Goal: Task Accomplishment & Management: Manage account settings

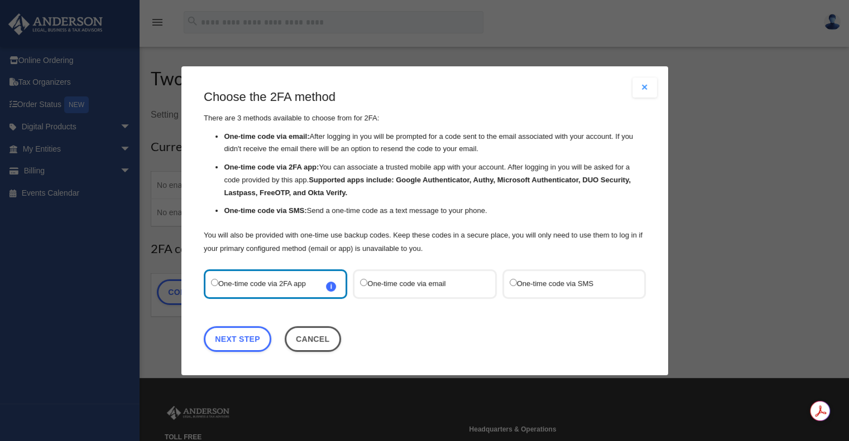
click at [542, 279] on label "One-time code via SMS" at bounding box center [568, 283] width 118 height 15
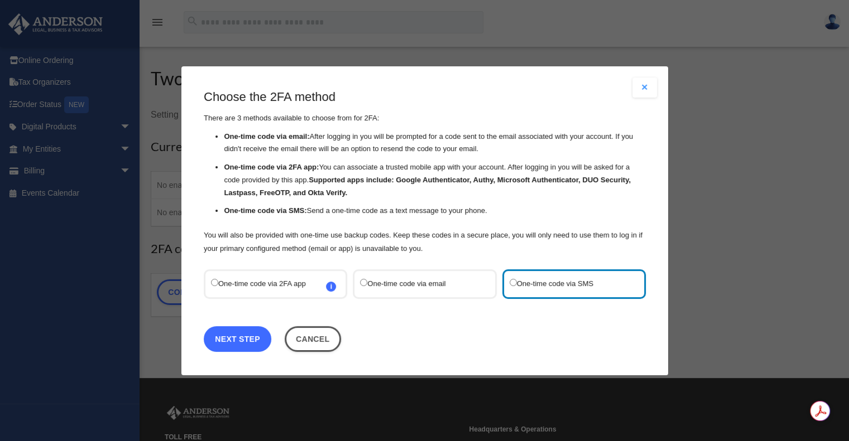
click at [246, 337] on link "Next Step" at bounding box center [238, 339] width 68 height 26
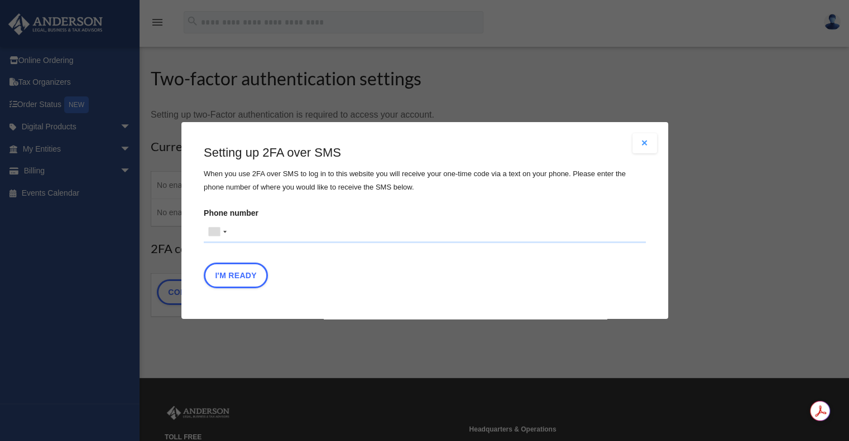
click at [266, 234] on input "Phone number United States +1 United Kingdom +44 Afghanistan (‫افغانستان‬‎) +93…" at bounding box center [425, 232] width 442 height 22
click at [244, 276] on button "I'm Ready" at bounding box center [236, 276] width 64 height 26
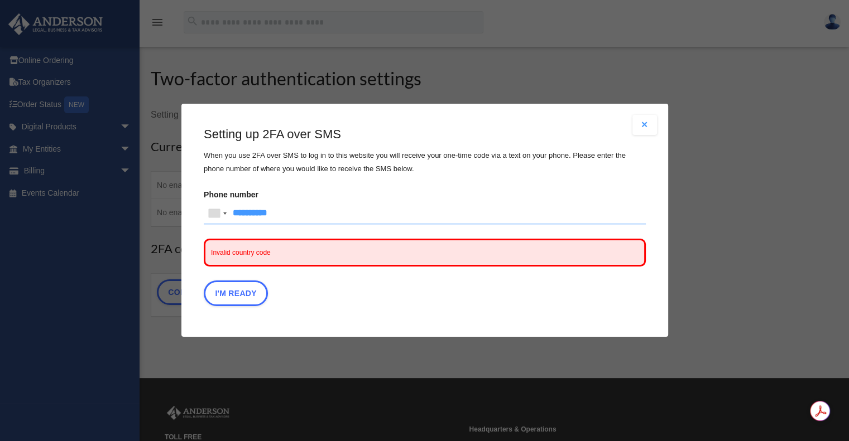
click at [283, 254] on span "Invalid country code" at bounding box center [425, 253] width 442 height 28
click at [210, 218] on div at bounding box center [214, 214] width 11 height 8
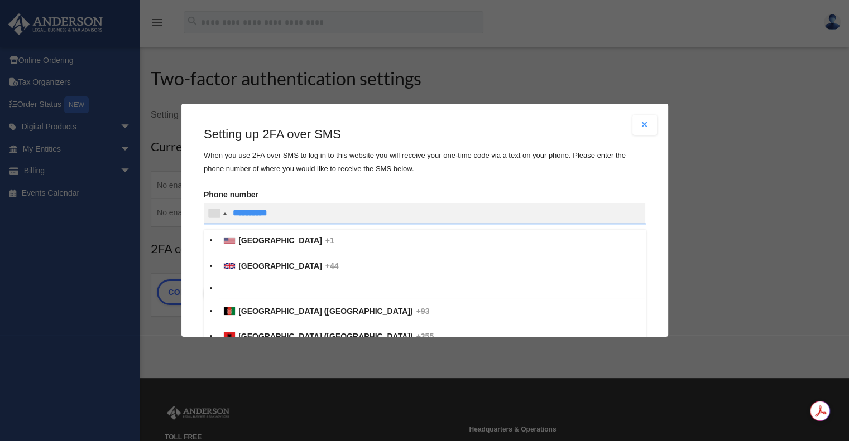
click at [210, 218] on div at bounding box center [214, 214] width 11 height 8
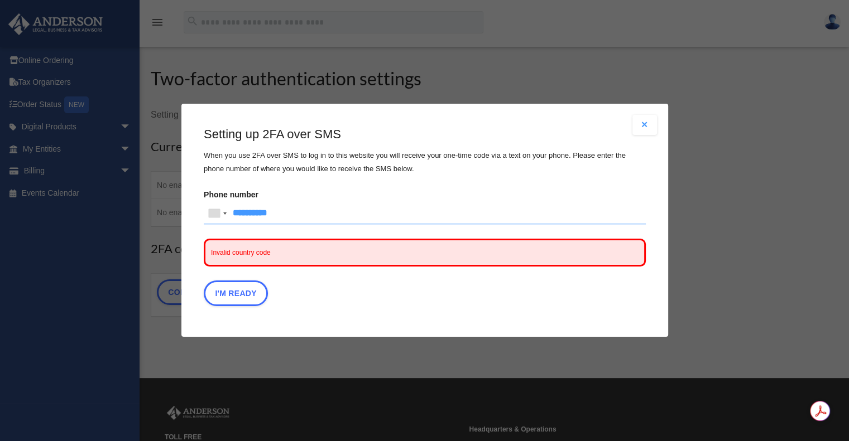
click at [314, 247] on span "Invalid country code" at bounding box center [425, 253] width 442 height 28
click at [325, 211] on input "**********" at bounding box center [425, 214] width 442 height 22
click at [365, 188] on label "Phone number United States +1 United Kingdom +44 Afghanistan (‫افغانستان‬‎) +93…" at bounding box center [425, 206] width 442 height 38
click at [0, 0] on input "text" at bounding box center [0, 0] width 0 height 0
click at [243, 285] on button "I'm Ready" at bounding box center [236, 294] width 64 height 26
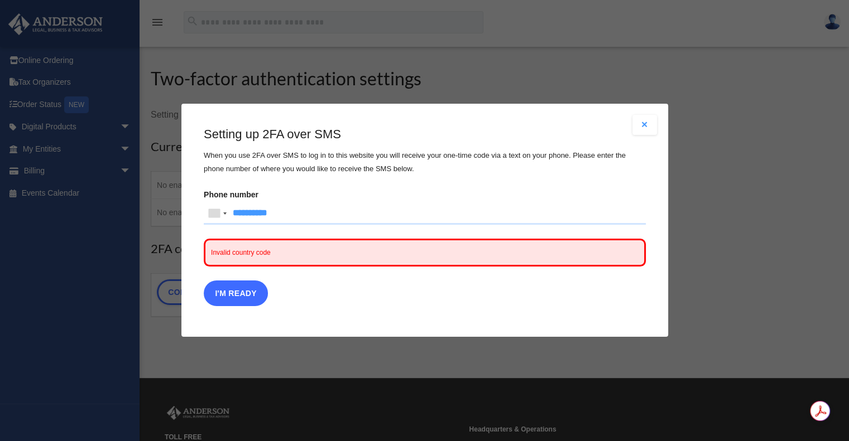
click at [236, 299] on button "I'm Ready" at bounding box center [236, 294] width 64 height 26
click at [647, 127] on button "Close modal" at bounding box center [644, 125] width 25 height 20
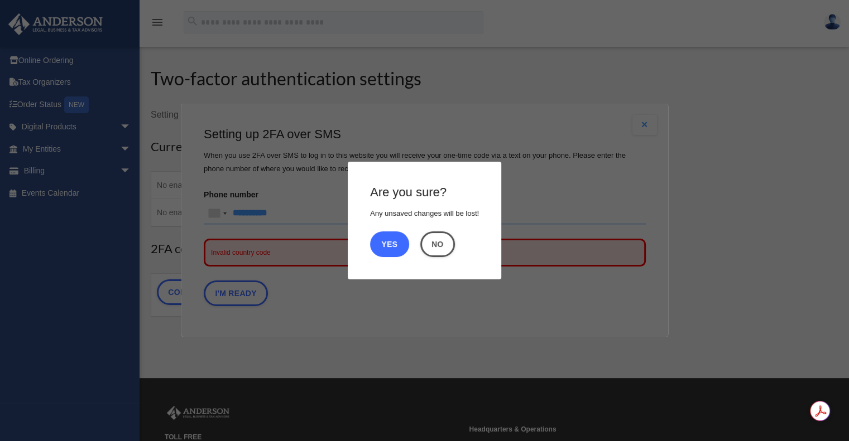
click at [389, 244] on button "Yes" at bounding box center [389, 245] width 39 height 26
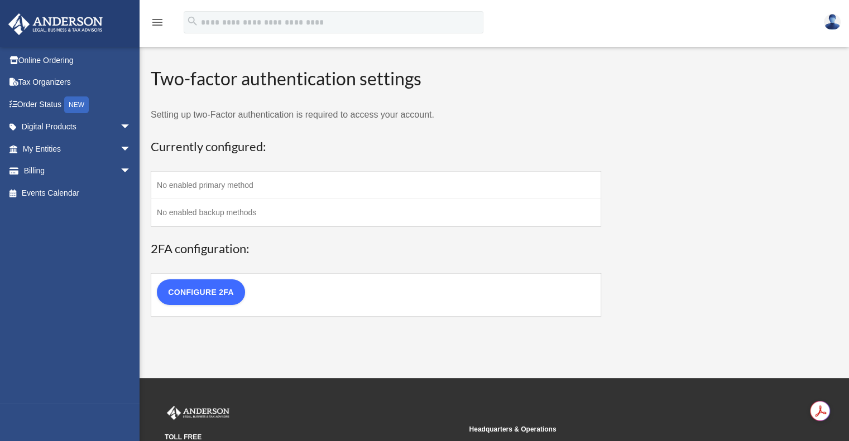
click at [193, 292] on link "Configure 2FA" at bounding box center [201, 293] width 88 height 26
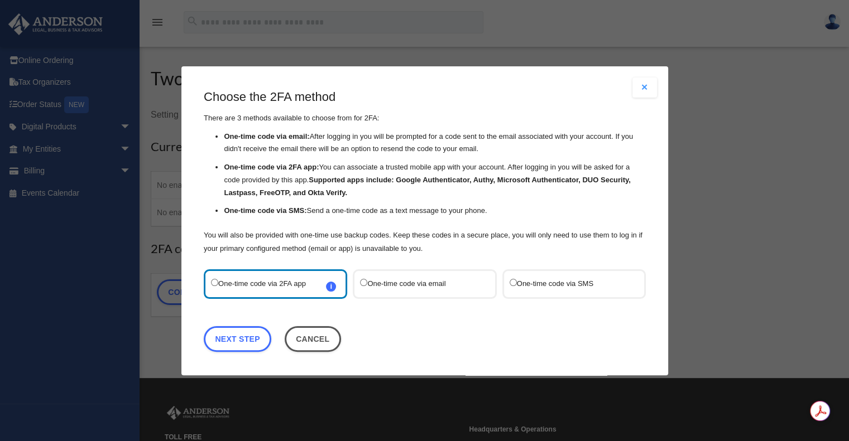
click at [532, 286] on label "One-time code via SMS" at bounding box center [568, 283] width 118 height 15
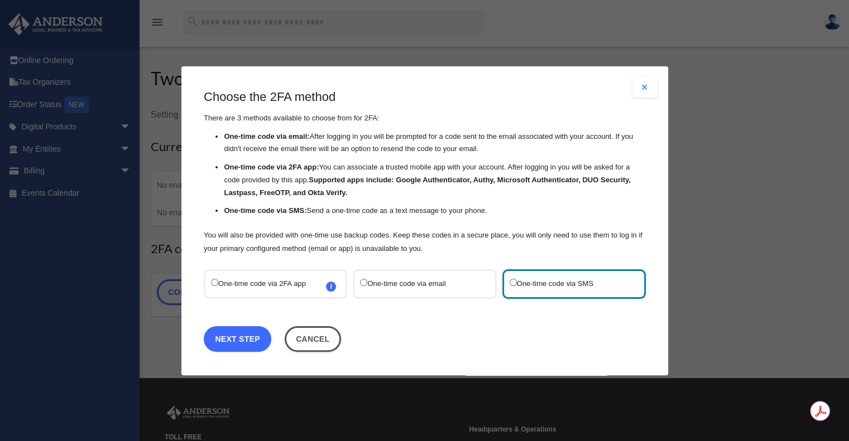
click at [243, 336] on link "Next Step" at bounding box center [238, 339] width 68 height 26
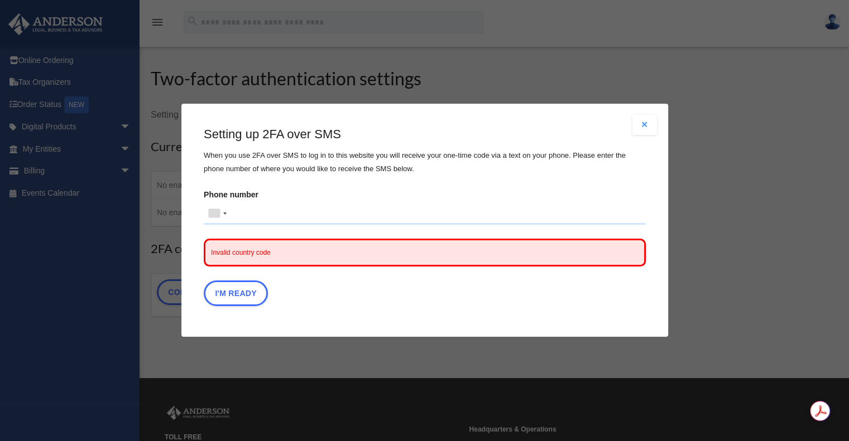
click at [277, 216] on input "Phone number United States +1 United Kingdom +44 Afghanistan (‫افغانستان‬‎) +93…" at bounding box center [425, 214] width 442 height 22
type input "**********"
click at [225, 216] on div at bounding box center [217, 213] width 26 height 21
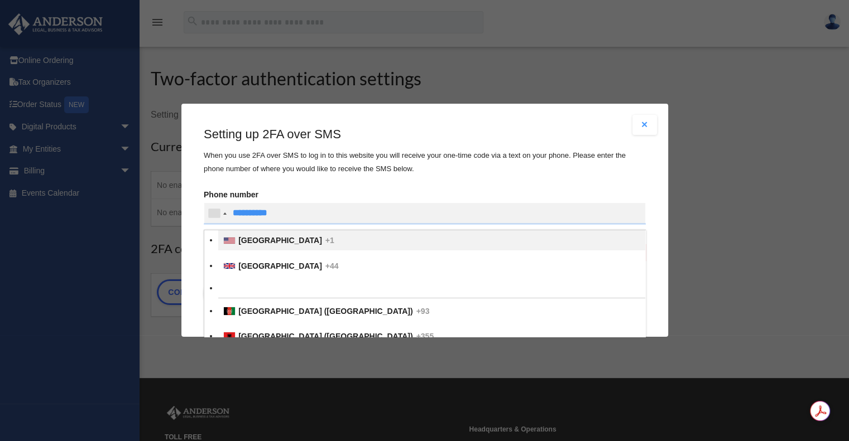
click at [232, 236] on li "United States +1" at bounding box center [431, 241] width 427 height 20
click at [0, 0] on input "text" at bounding box center [0, 0] width 0 height 0
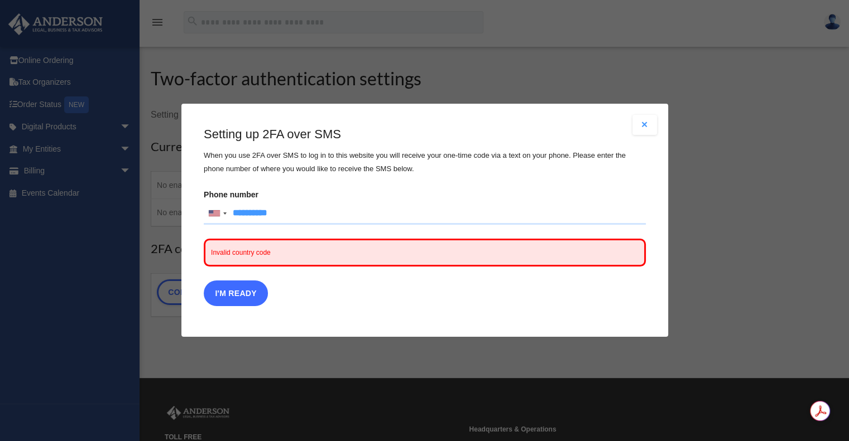
click at [248, 295] on button "I'm Ready" at bounding box center [236, 294] width 64 height 26
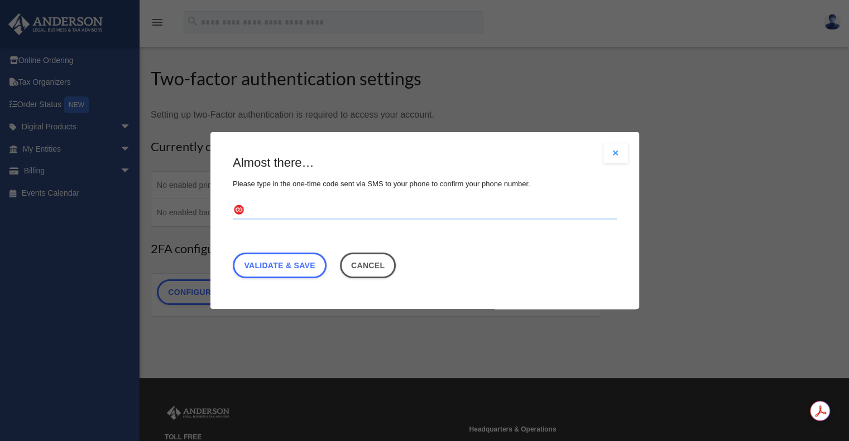
click at [279, 214] on input "text" at bounding box center [425, 211] width 384 height 18
click at [614, 153] on button "Close modal" at bounding box center [615, 153] width 25 height 20
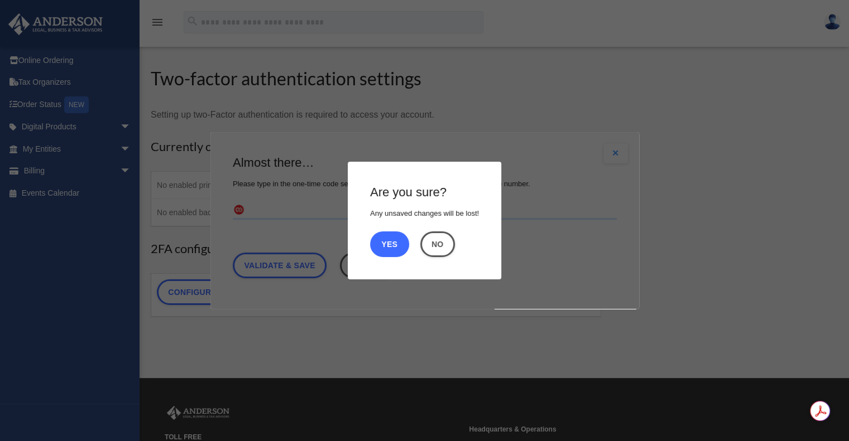
click at [391, 244] on button "Yes" at bounding box center [389, 245] width 39 height 26
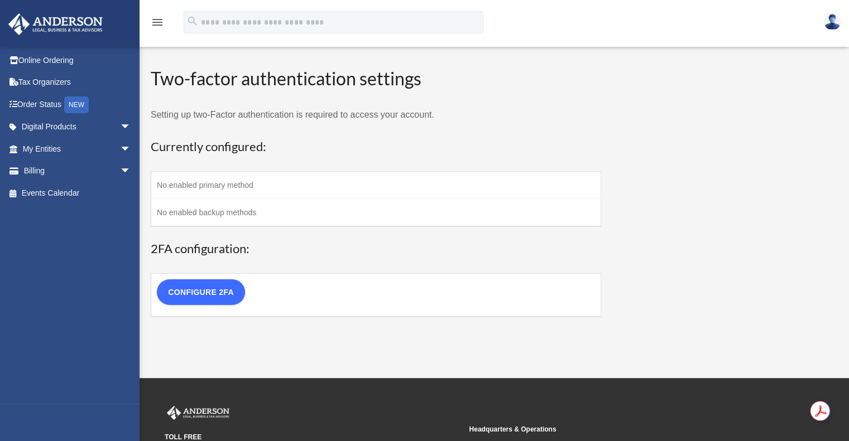
click at [219, 290] on link "Configure 2FA" at bounding box center [201, 293] width 88 height 26
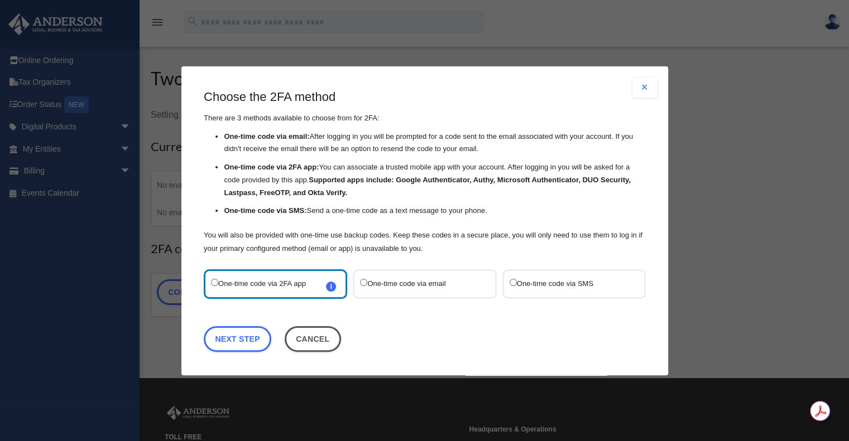
click at [389, 289] on label "One-time code via email" at bounding box center [419, 283] width 118 height 15
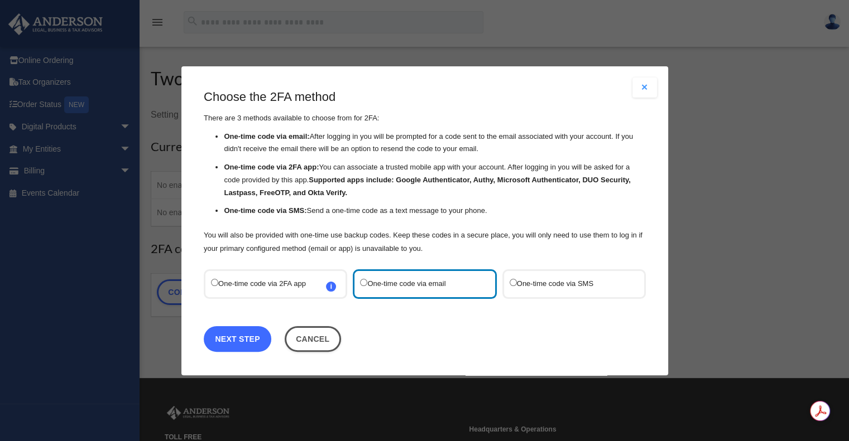
click at [246, 337] on link "Next Step" at bounding box center [238, 339] width 68 height 26
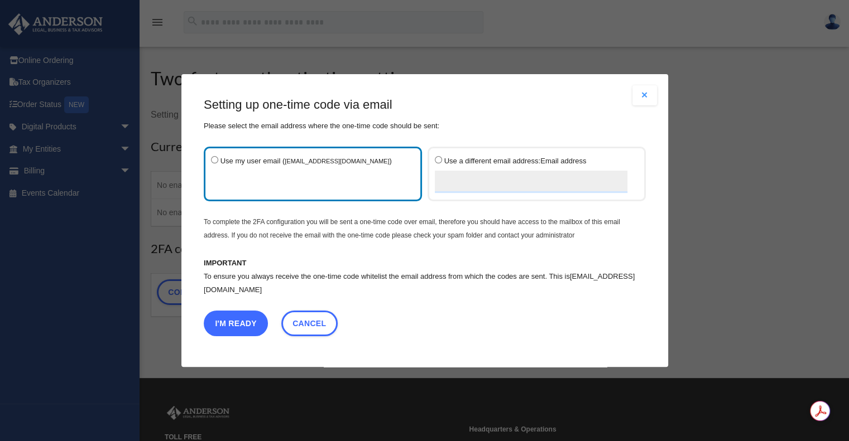
click at [249, 323] on button "I'm Ready" at bounding box center [236, 324] width 64 height 26
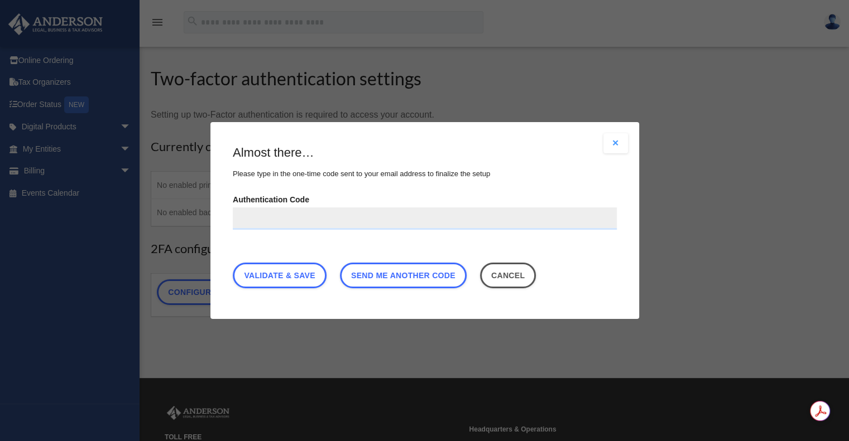
click at [616, 142] on button "Close modal" at bounding box center [615, 143] width 25 height 20
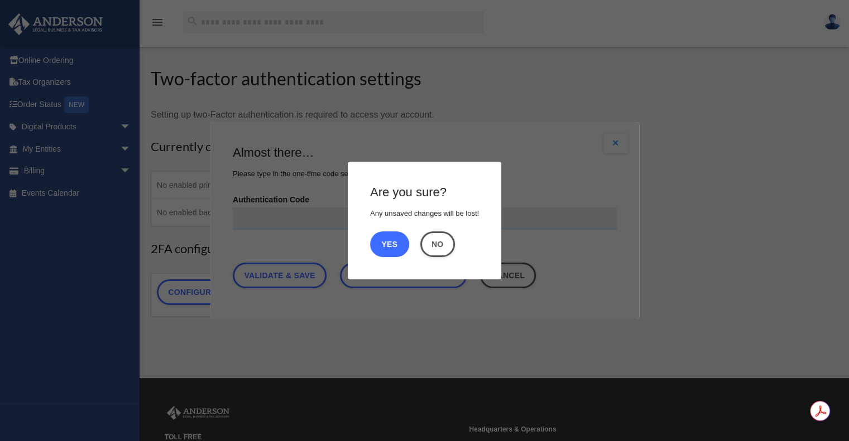
click at [391, 245] on button "Yes" at bounding box center [389, 245] width 39 height 26
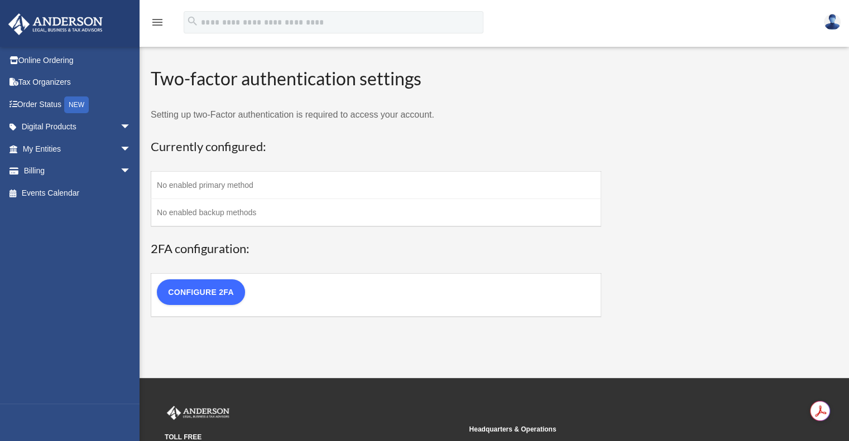
click at [206, 291] on link "Configure 2FA" at bounding box center [201, 293] width 88 height 26
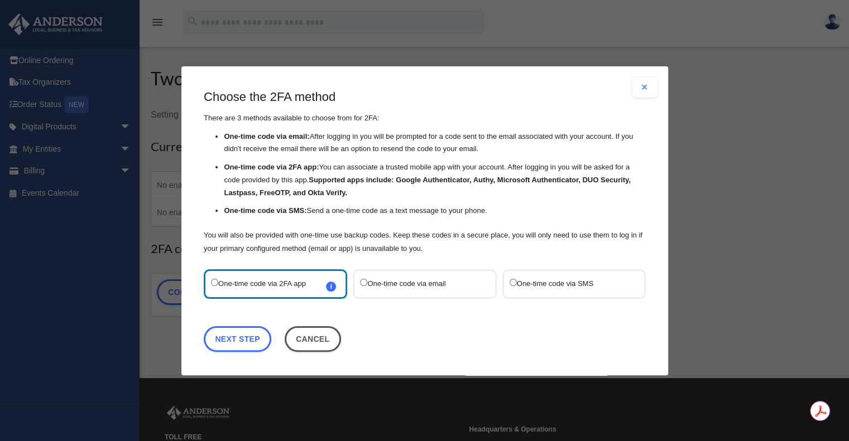
click at [532, 281] on label "One-time code via SMS" at bounding box center [568, 283] width 118 height 15
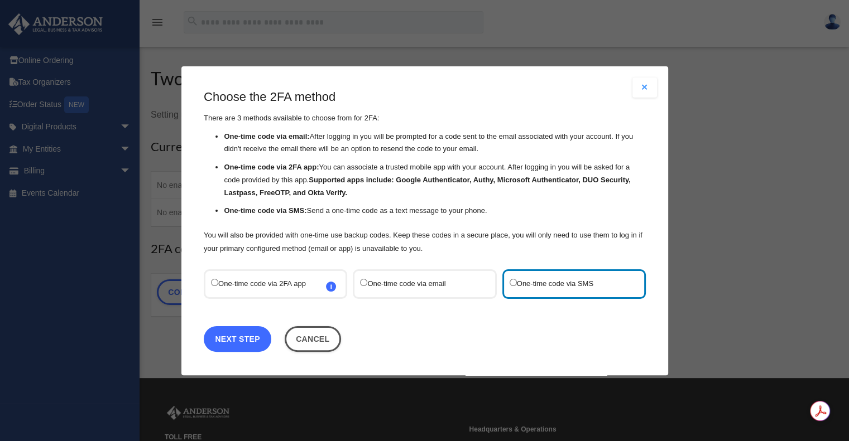
click at [253, 339] on link "Next Step" at bounding box center [238, 339] width 68 height 26
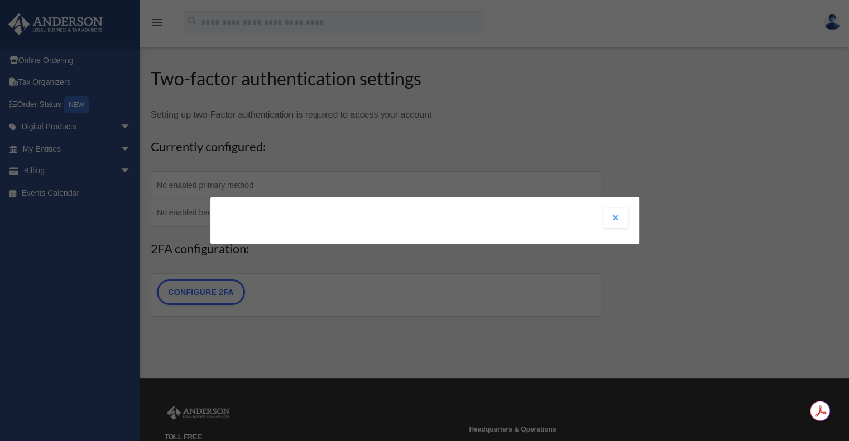
click at [612, 220] on button "Close modal" at bounding box center [615, 218] width 25 height 20
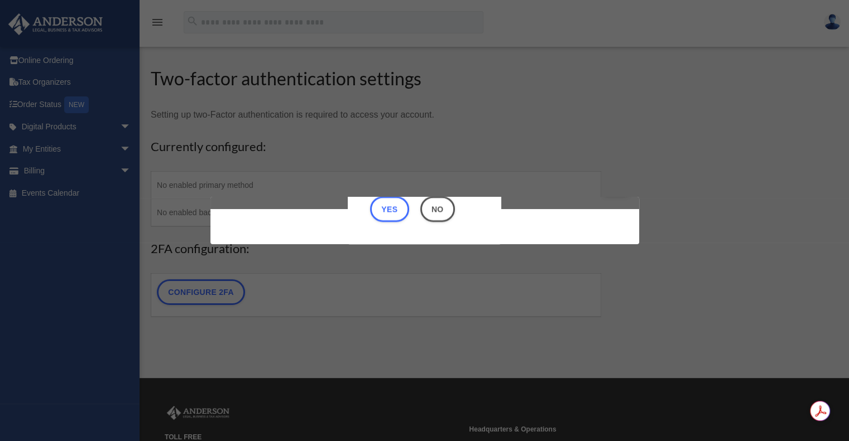
scroll to position [35, 0]
click at [381, 208] on button "Yes" at bounding box center [389, 210] width 39 height 26
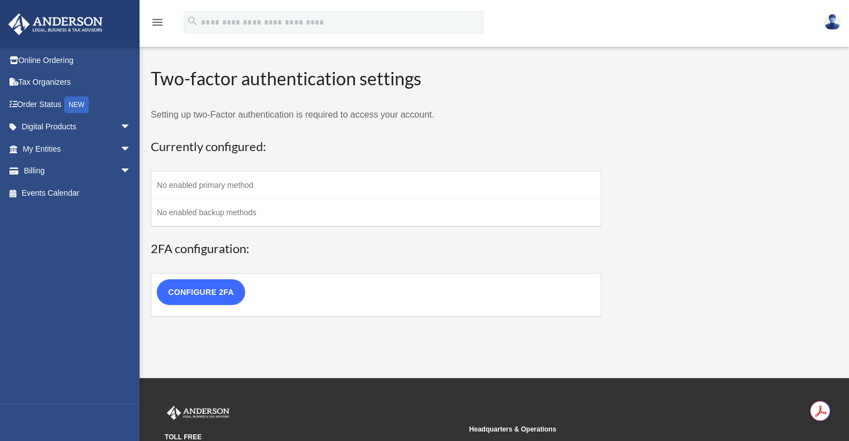
click at [210, 288] on link "Configure 2FA" at bounding box center [201, 293] width 88 height 26
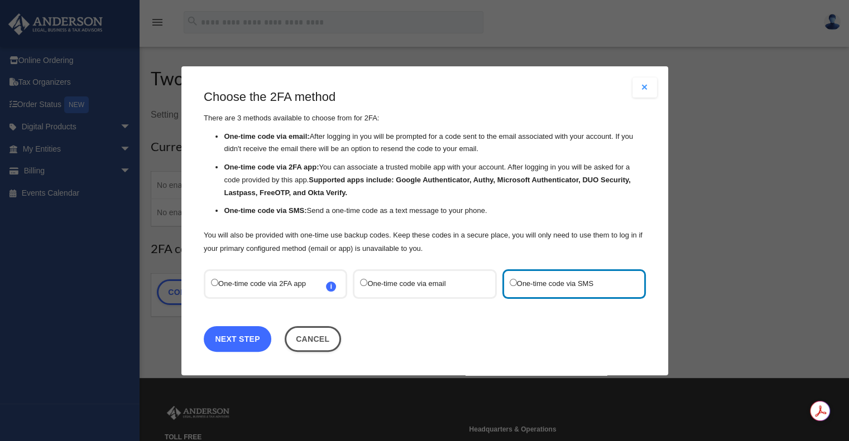
click at [250, 333] on link "Next Step" at bounding box center [238, 339] width 68 height 26
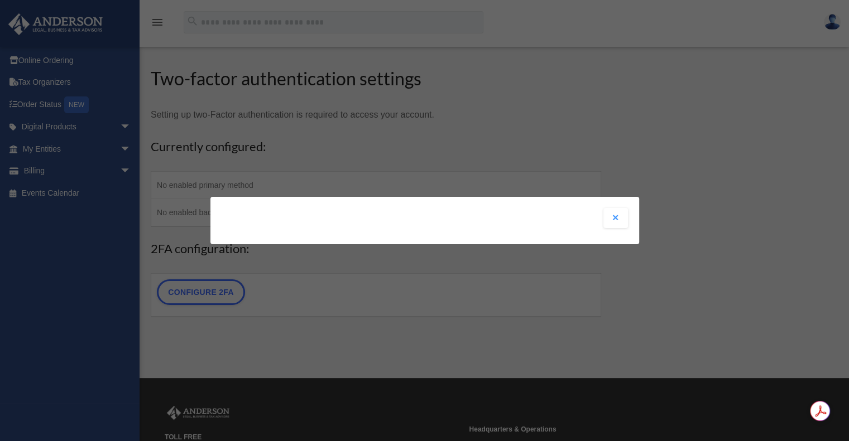
click at [614, 218] on button "Close modal" at bounding box center [615, 218] width 25 height 20
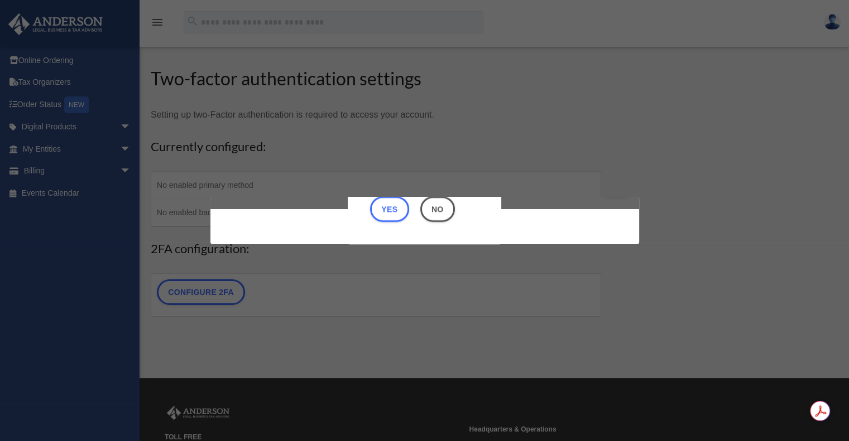
scroll to position [35, 0]
click at [449, 213] on button "No" at bounding box center [437, 210] width 35 height 26
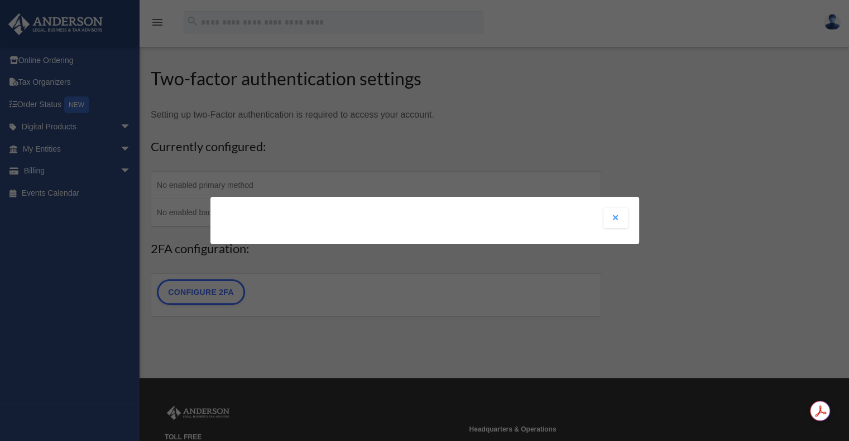
click at [617, 220] on button "Close modal" at bounding box center [615, 218] width 25 height 20
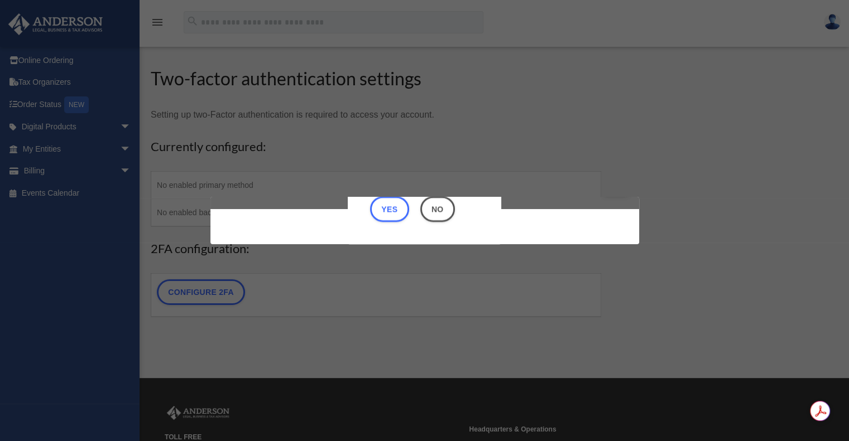
scroll to position [35, 0]
click at [381, 203] on button "Yes" at bounding box center [389, 210] width 39 height 26
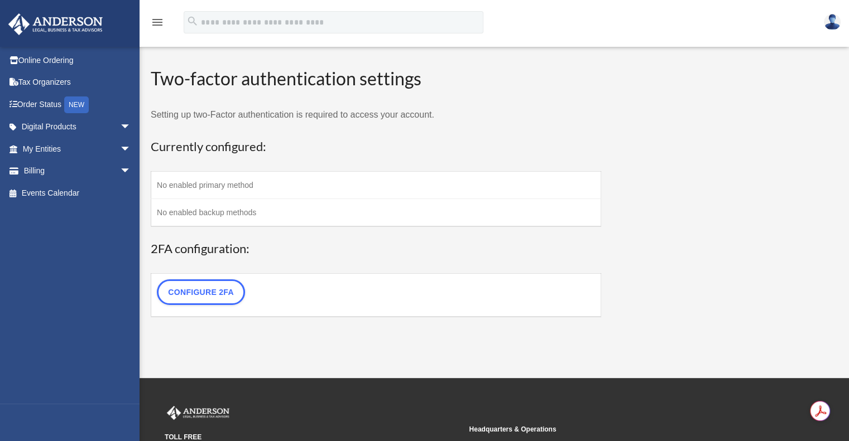
scroll to position [0, 0]
click at [829, 22] on img at bounding box center [832, 22] width 17 height 16
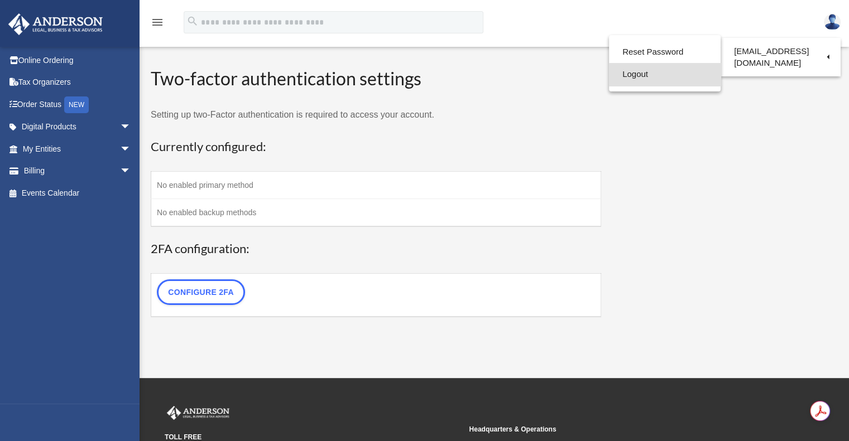
click at [642, 76] on link "Logout" at bounding box center [665, 74] width 112 height 23
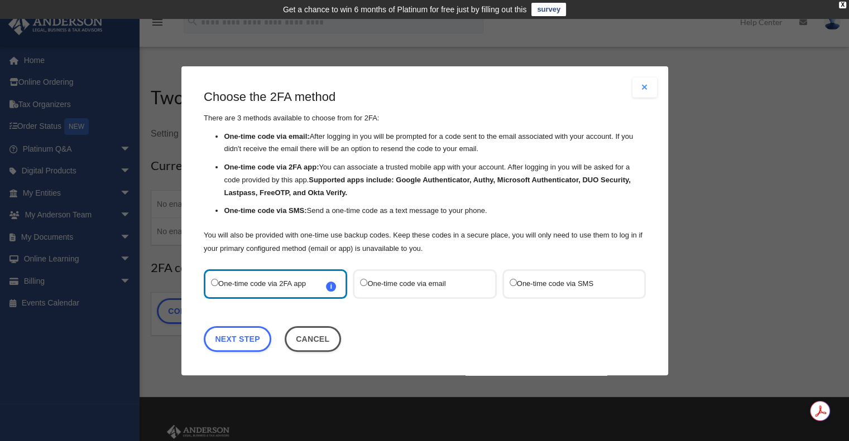
click at [529, 280] on label "One-time code via SMS" at bounding box center [568, 283] width 118 height 15
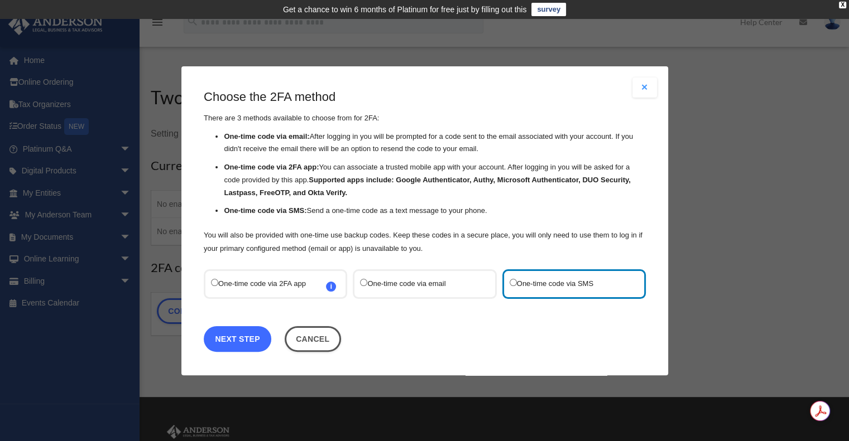
click at [243, 328] on link "Next Step" at bounding box center [238, 339] width 68 height 26
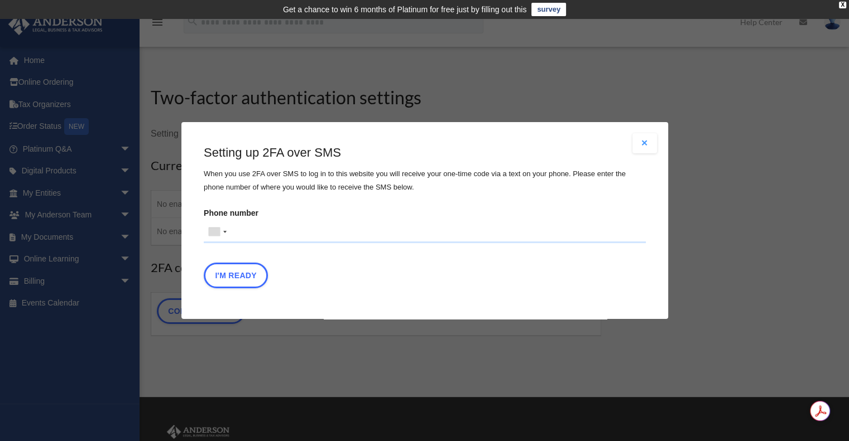
click at [274, 227] on input "Phone number United States +1 United Kingdom +44 Afghanistan (‫افغانستان‬‎) +93…" at bounding box center [425, 232] width 442 height 22
click at [223, 232] on div at bounding box center [224, 232] width 3 height 2
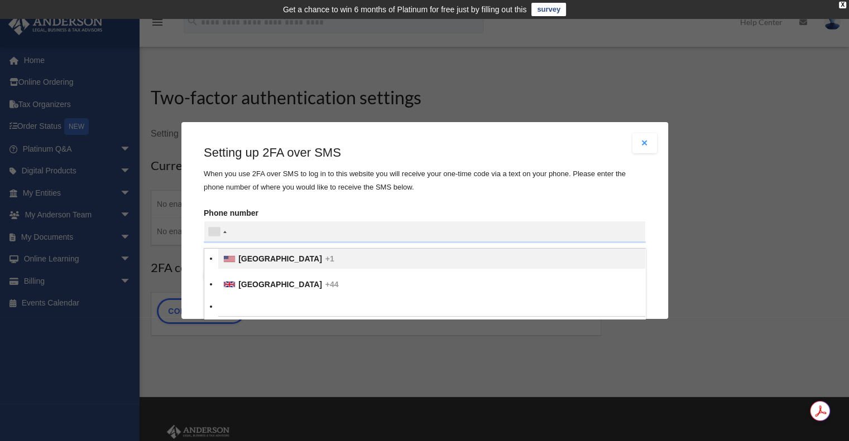
click at [249, 255] on span "United States" at bounding box center [280, 258] width 84 height 9
click at [0, 0] on input "text" at bounding box center [0, 0] width 0 height 0
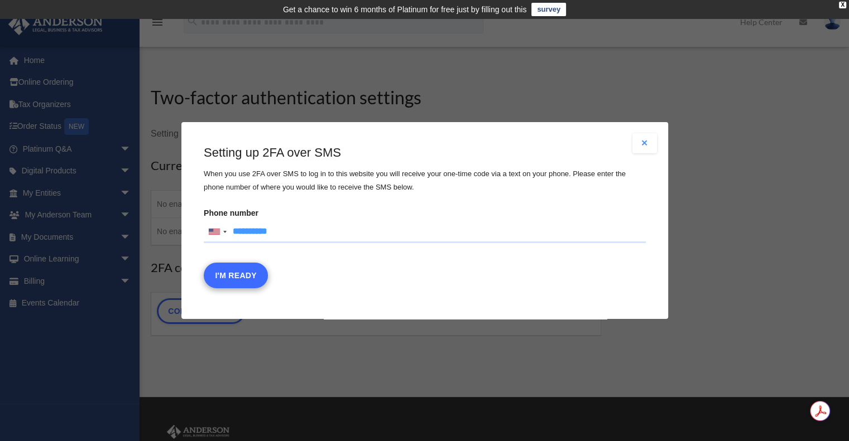
type input "**********"
click at [237, 278] on button "I'm Ready" at bounding box center [236, 276] width 64 height 26
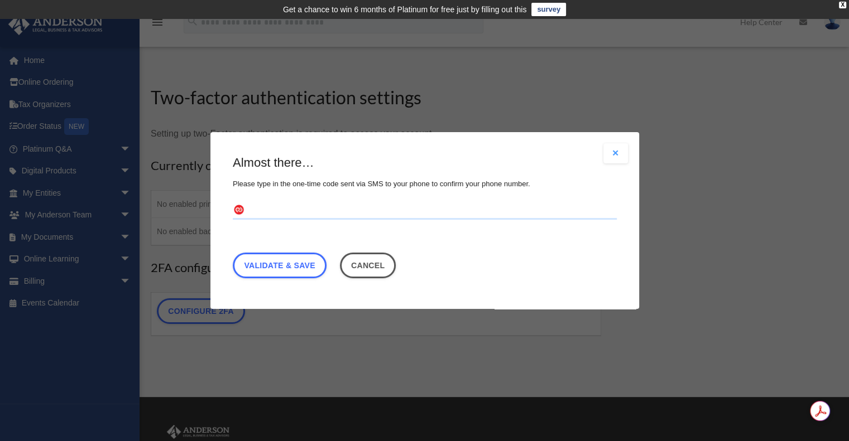
click at [290, 203] on input "text" at bounding box center [425, 211] width 384 height 18
type input "******"
click at [283, 268] on link "Validate & Save" at bounding box center [280, 266] width 94 height 26
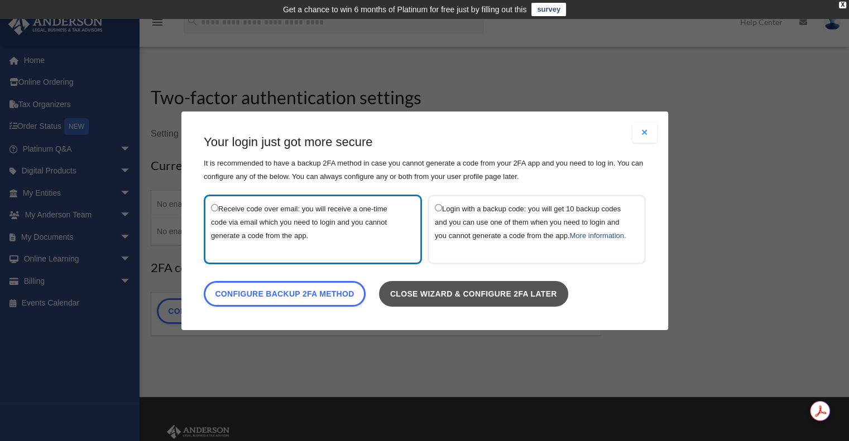
click at [442, 296] on link "Close wizard & configure 2FA later" at bounding box center [472, 294] width 189 height 26
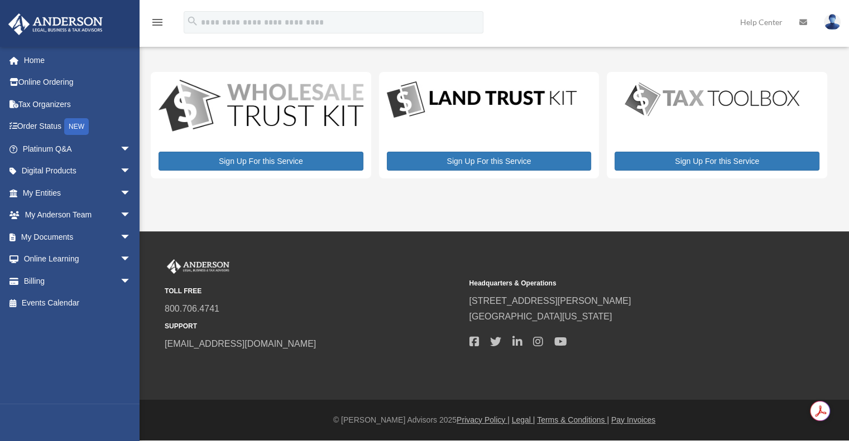
click at [442, 296] on small "TOLL FREE" at bounding box center [313, 292] width 296 height 12
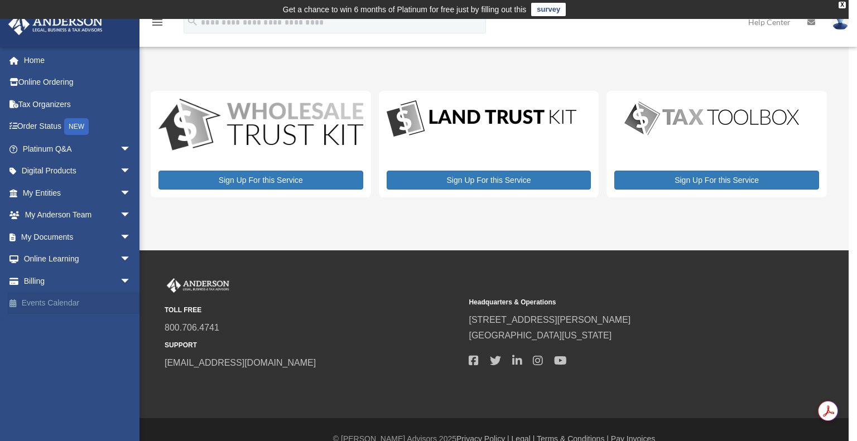
click at [42, 303] on link "Events Calendar" at bounding box center [78, 303] width 140 height 22
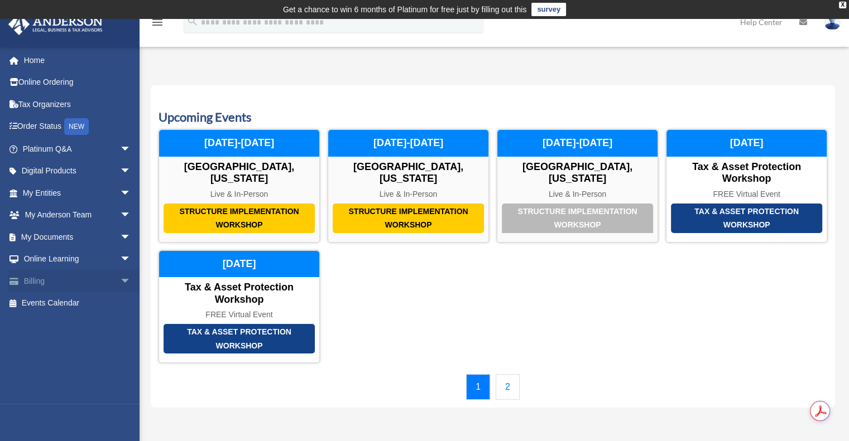
click at [58, 280] on link "Billing arrow_drop_down" at bounding box center [78, 281] width 140 height 22
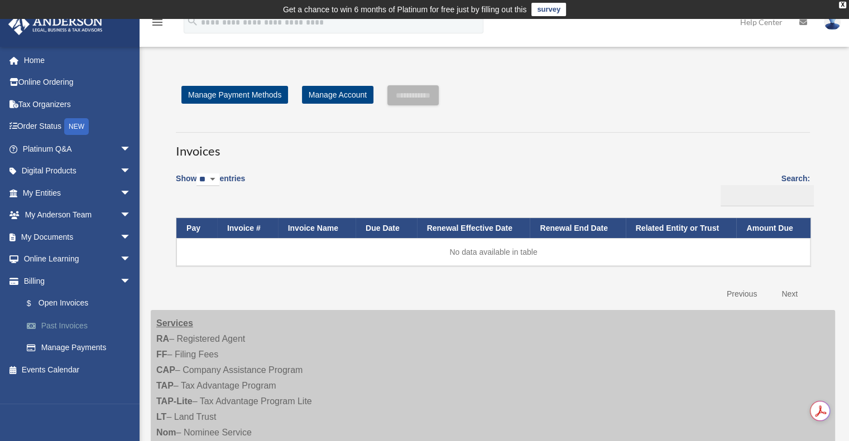
click at [63, 326] on link "Past Invoices" at bounding box center [82, 326] width 132 height 22
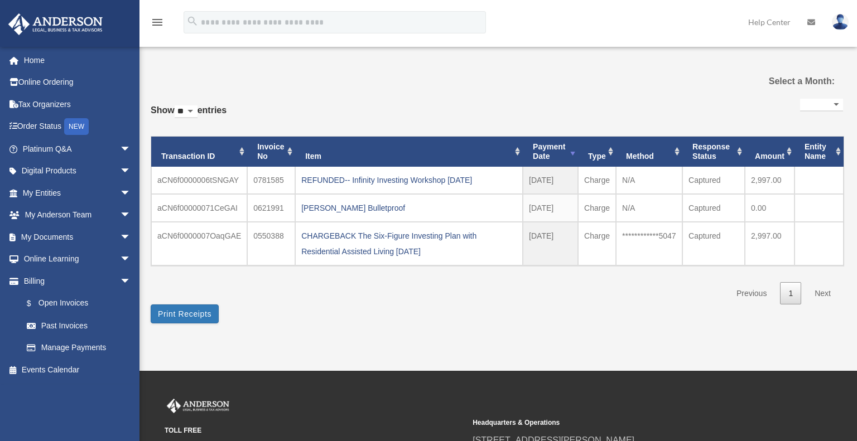
select select
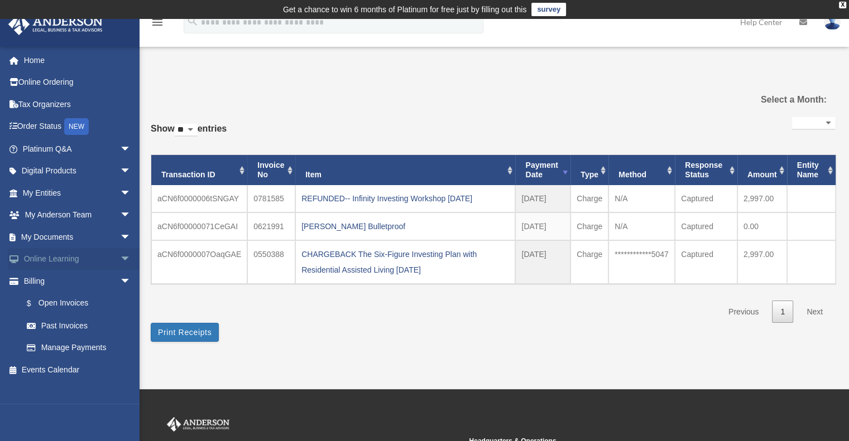
click at [84, 255] on link "Online Learning arrow_drop_down" at bounding box center [78, 259] width 140 height 22
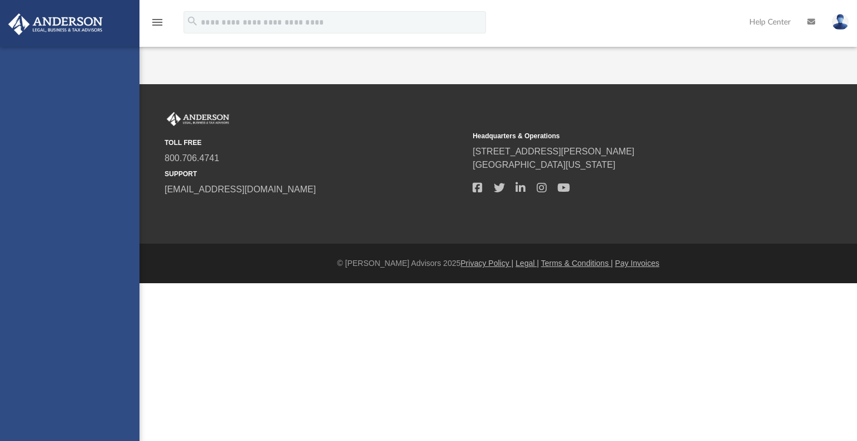
click at [116, 257] on div "[EMAIL_ADDRESS][DOMAIN_NAME] Sign Out [EMAIL_ADDRESS][DOMAIN_NAME] Home Online …" at bounding box center [70, 267] width 140 height 441
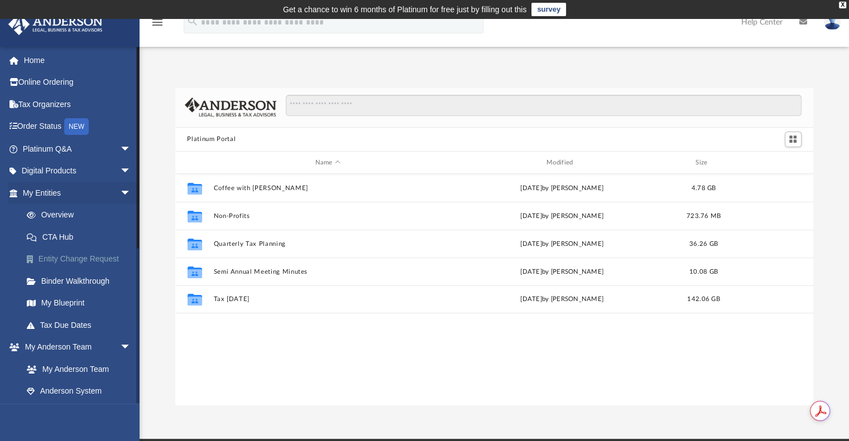
scroll to position [245, 629]
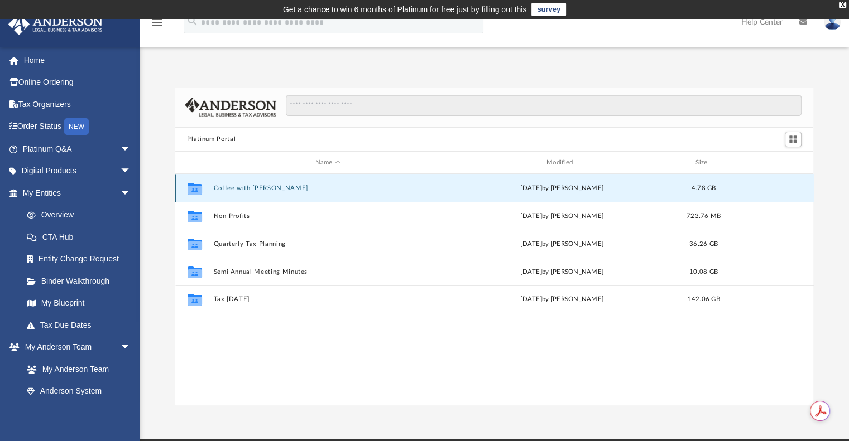
click at [233, 190] on button "Coffee with Carl" at bounding box center [327, 188] width 229 height 7
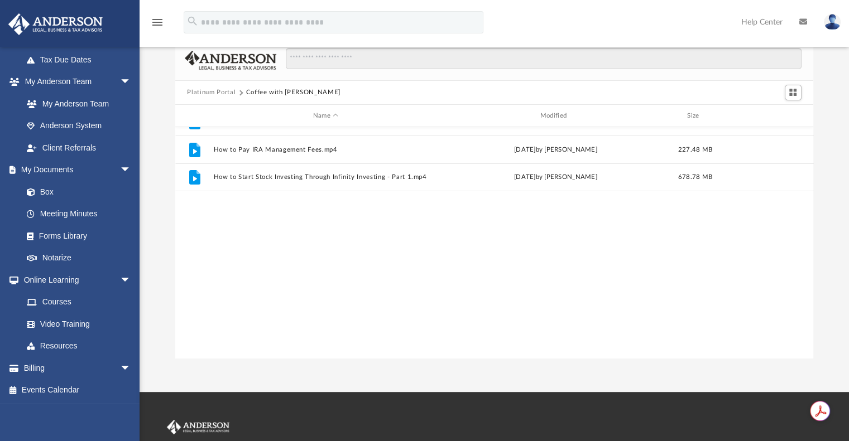
scroll to position [0, 0]
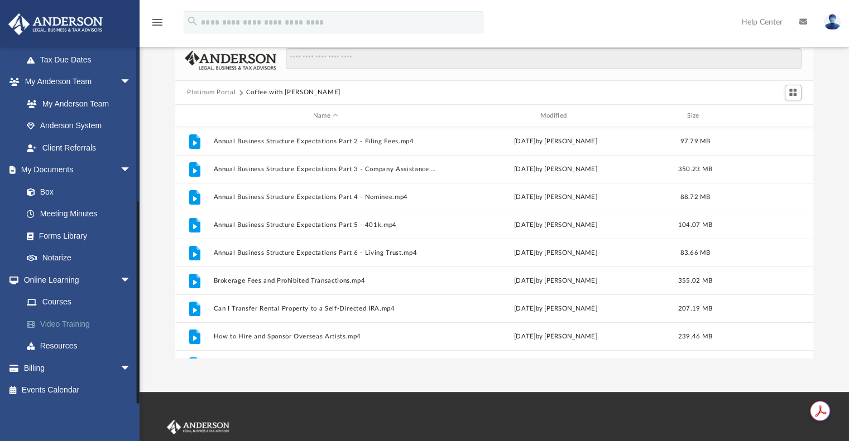
click at [57, 323] on link "Video Training" at bounding box center [82, 324] width 132 height 22
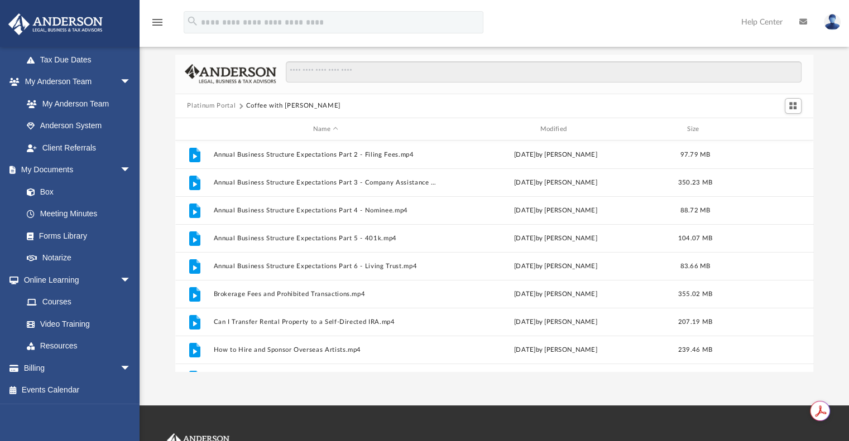
scroll to position [33, 0]
click at [48, 301] on link "Courses" at bounding box center [82, 302] width 132 height 22
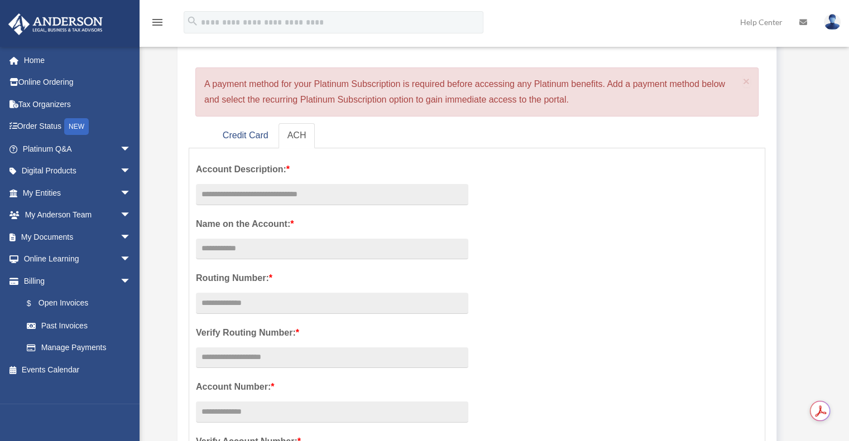
scroll to position [93, 0]
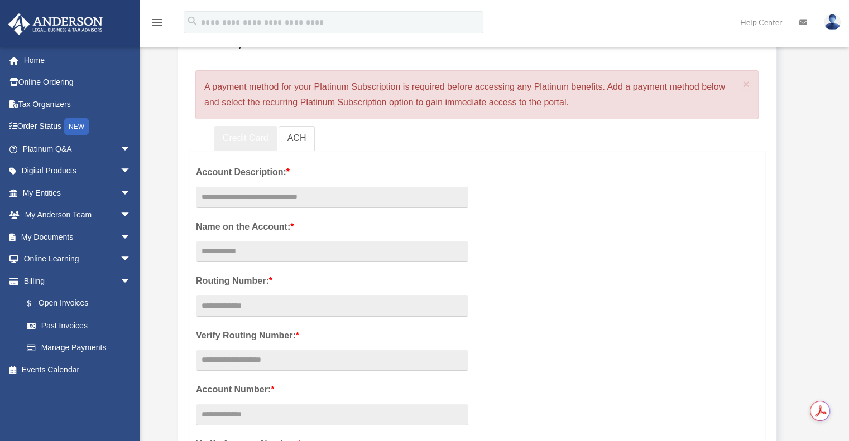
click at [243, 136] on link "Credit Card" at bounding box center [246, 138] width 64 height 25
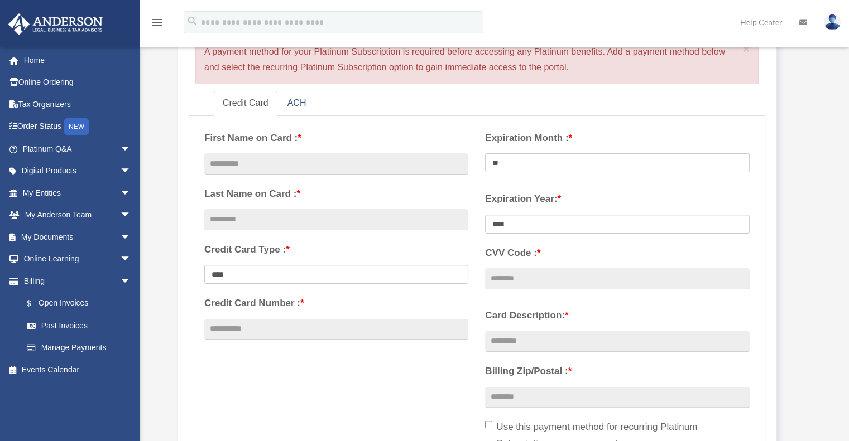
scroll to position [145, 0]
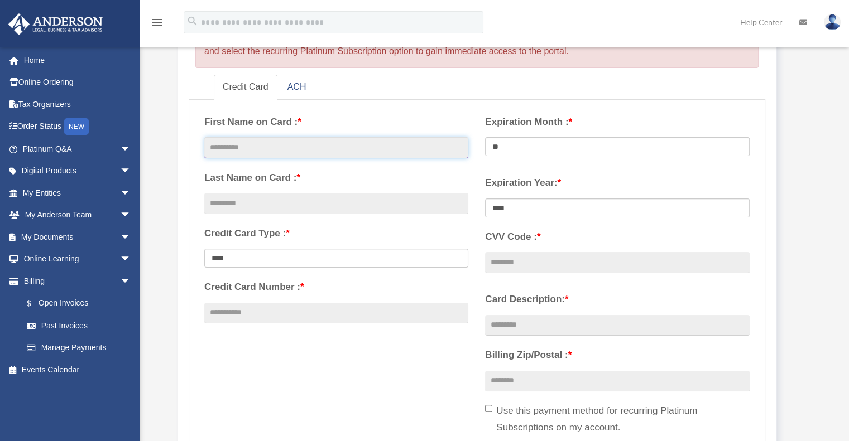
click at [319, 146] on input "text" at bounding box center [336, 147] width 264 height 21
type input "***"
type input "**"
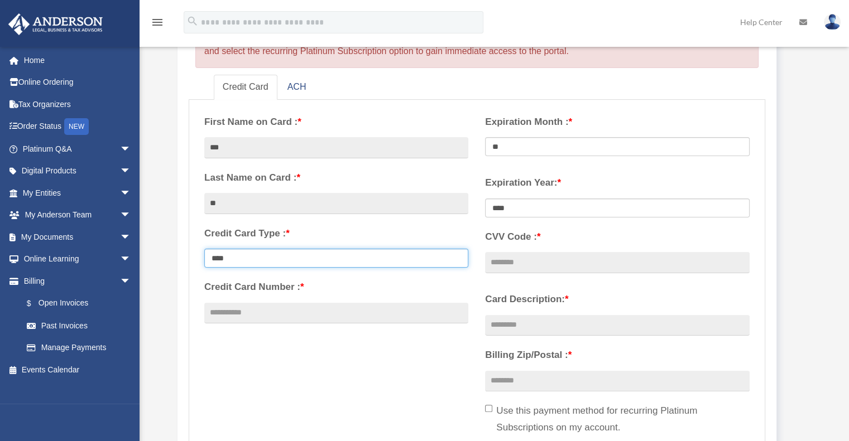
select select "**********"
type input "**********"
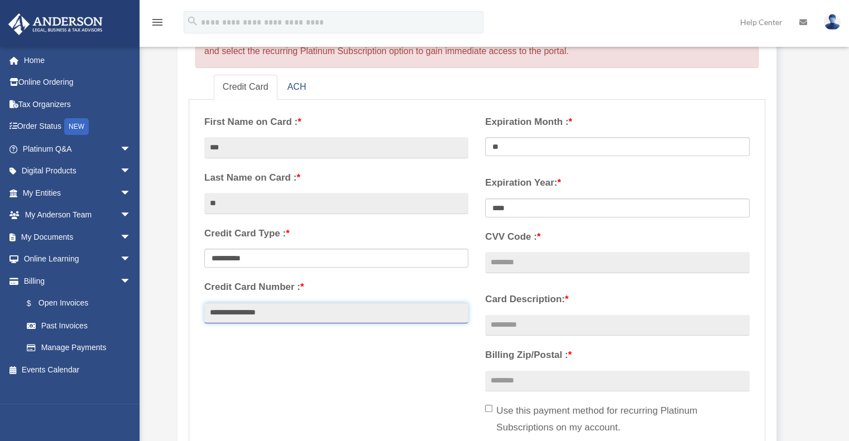
select select "**"
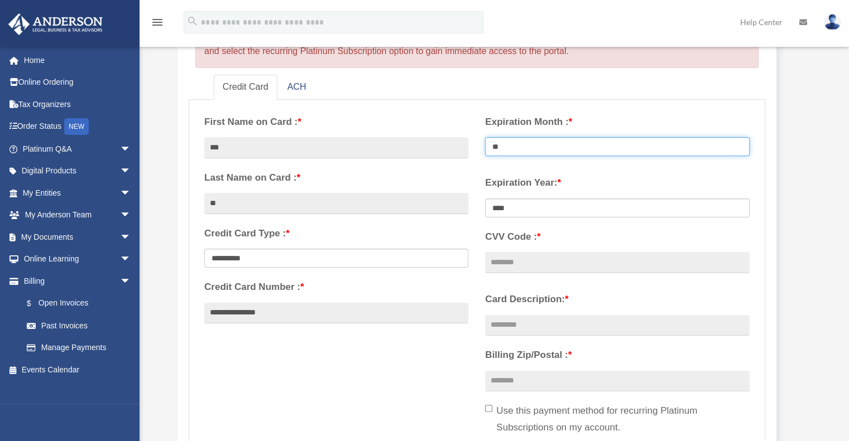
select select "****"
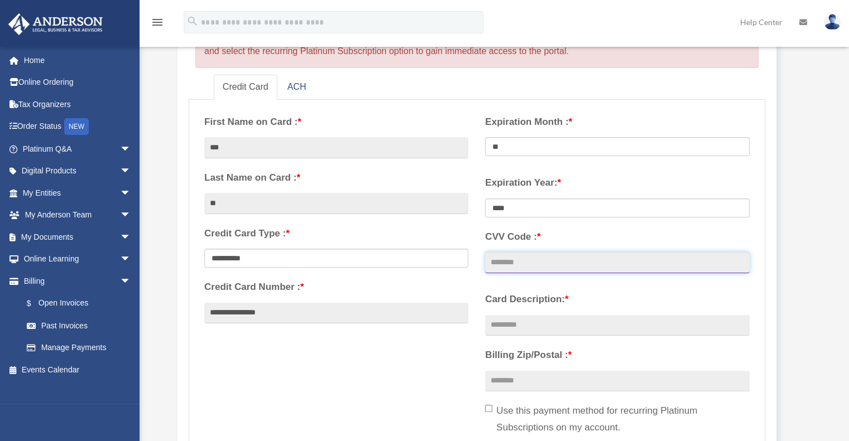
type input "***"
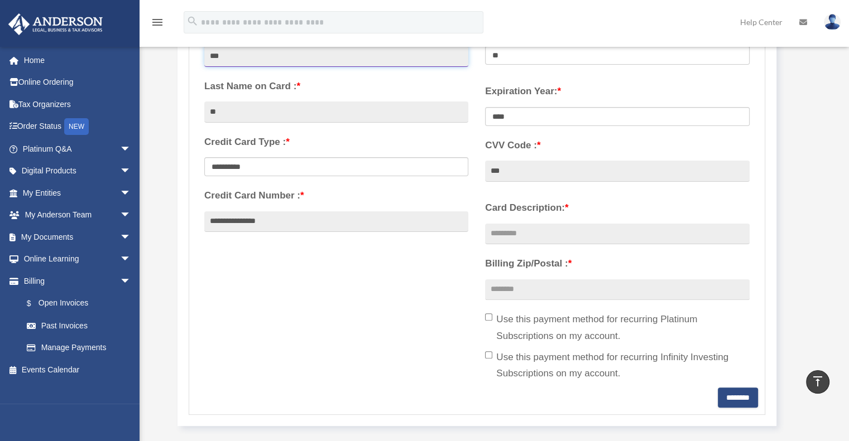
scroll to position [236, 0]
click at [505, 234] on input "Card Description: *" at bounding box center [617, 234] width 264 height 21
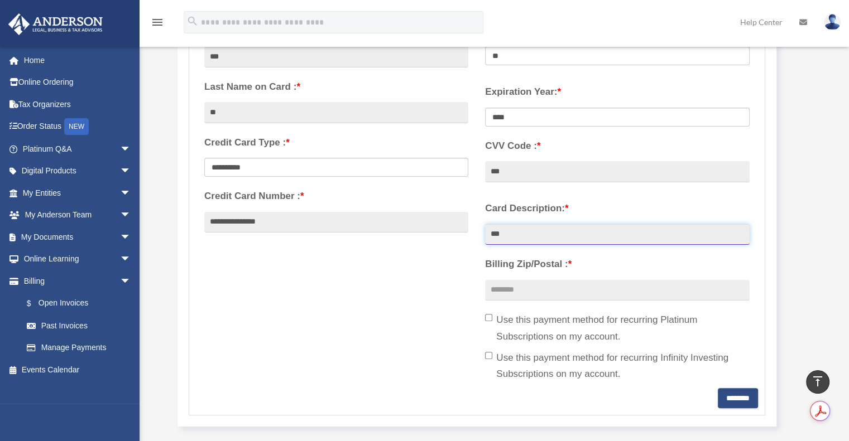
type input "***"
click at [466, 272] on div "**********" at bounding box center [477, 202] width 562 height 373
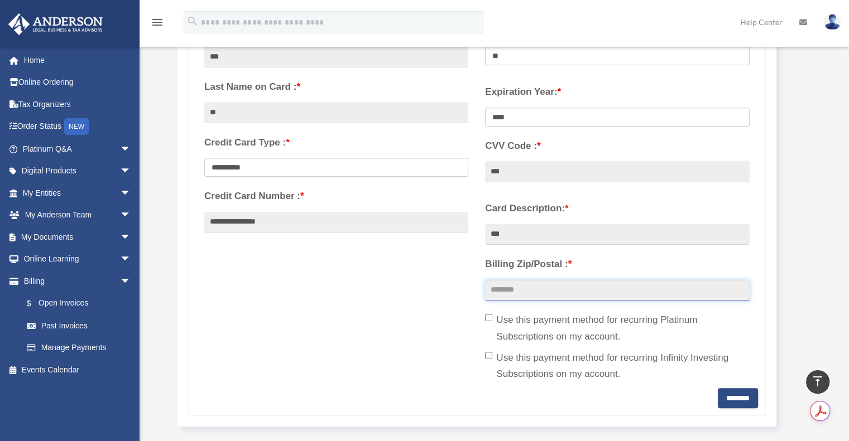
click at [516, 292] on input "Billing Zip/Postal : *" at bounding box center [617, 290] width 264 height 21
type input "*****"
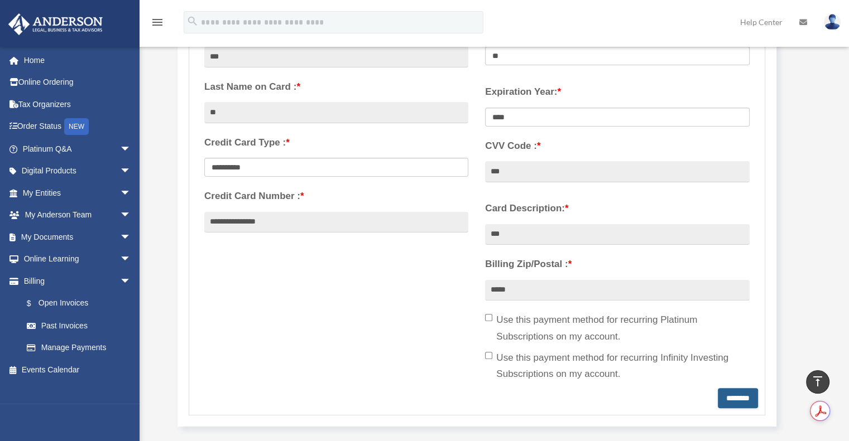
click at [719, 396] on input "********" at bounding box center [738, 398] width 40 height 20
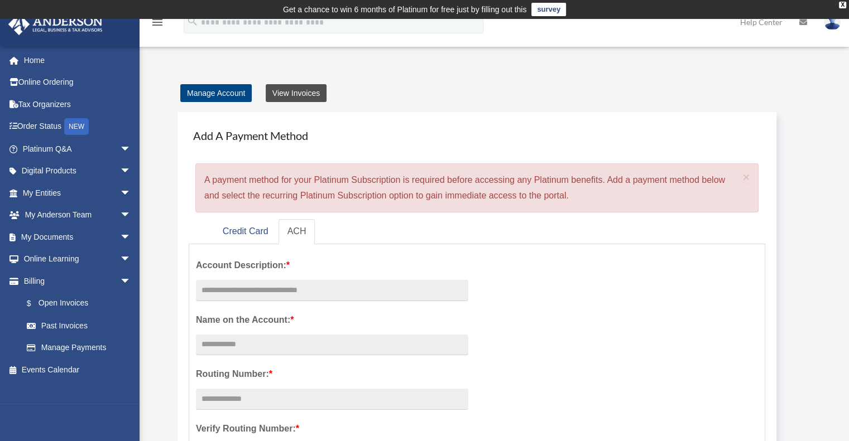
click at [287, 91] on link "View Invoices" at bounding box center [296, 93] width 61 height 18
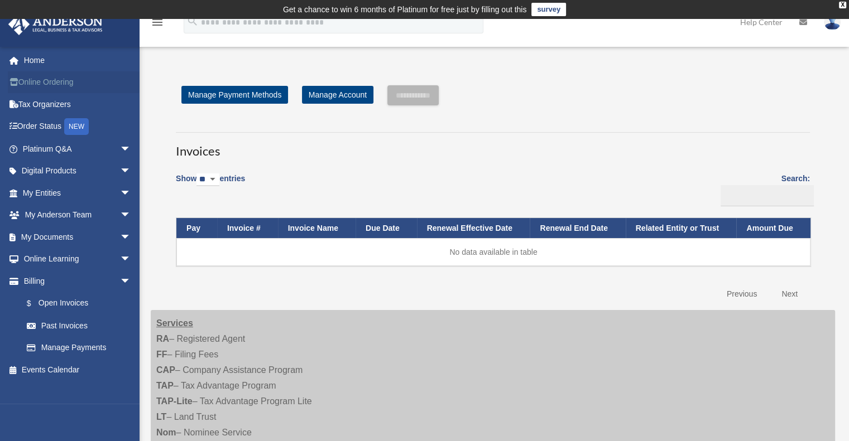
click at [48, 83] on link "Online Ordering" at bounding box center [78, 82] width 140 height 22
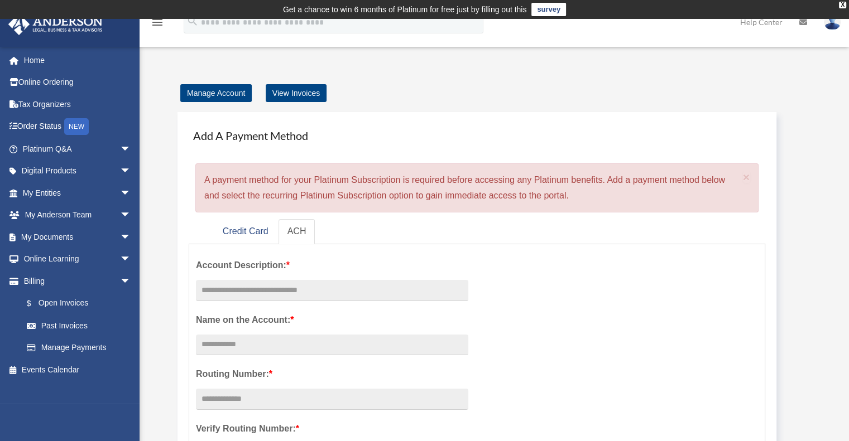
click at [159, 27] on icon "menu" at bounding box center [157, 22] width 13 height 13
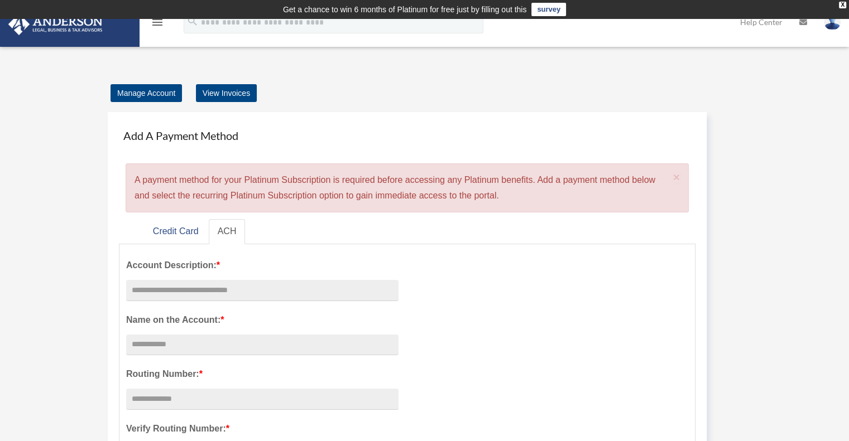
click at [159, 27] on icon "menu" at bounding box center [157, 22] width 13 height 13
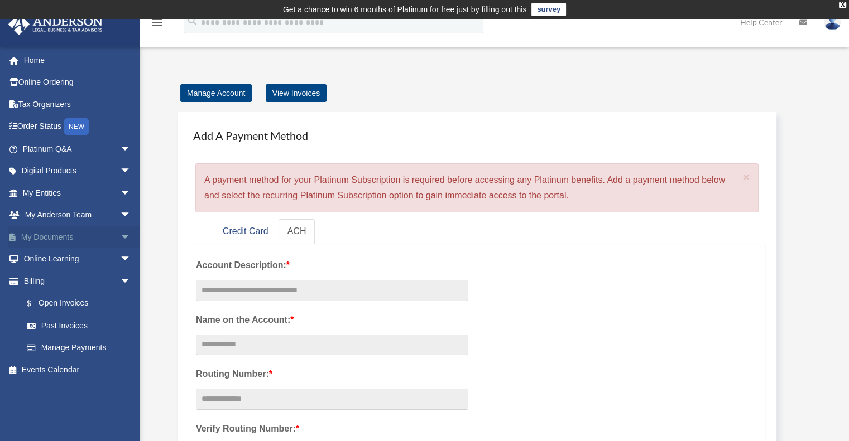
click at [62, 236] on link "My Documents arrow_drop_down" at bounding box center [78, 237] width 140 height 22
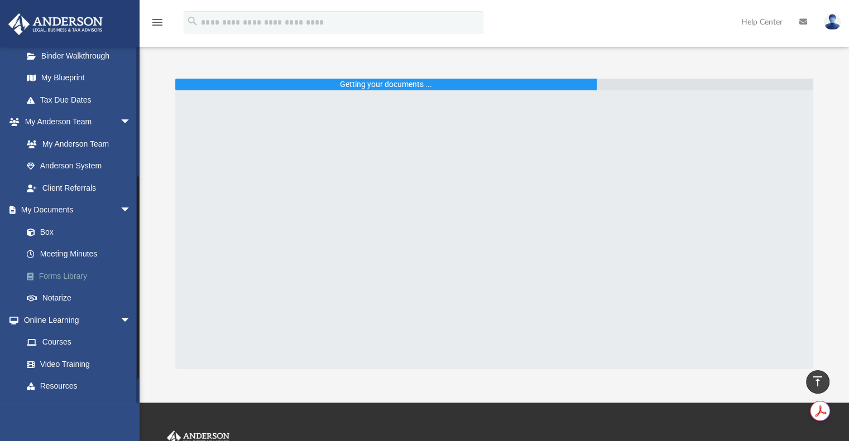
scroll to position [222, 0]
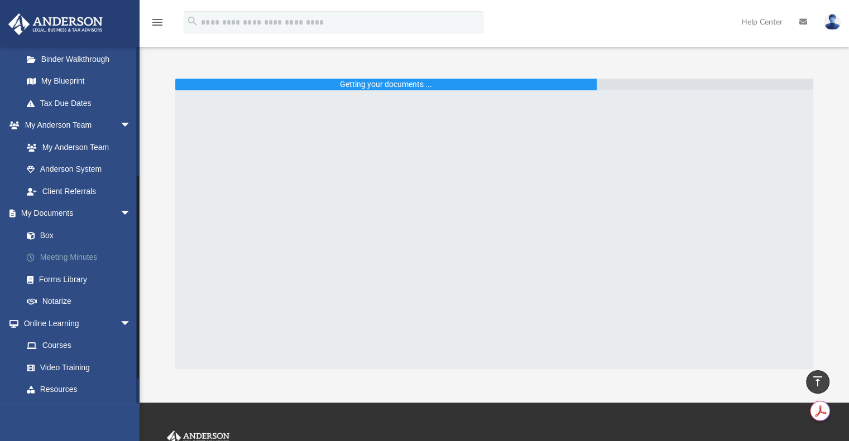
click at [56, 258] on link "Meeting Minutes" at bounding box center [82, 258] width 132 height 22
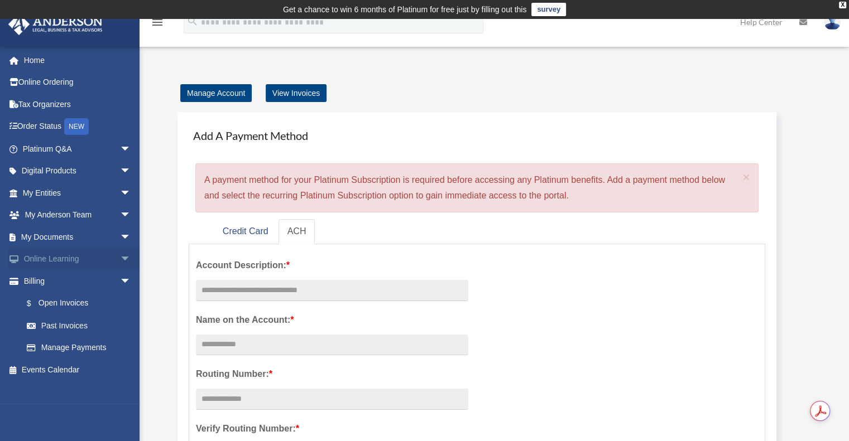
click at [61, 255] on link "Online Learning arrow_drop_down" at bounding box center [78, 259] width 140 height 22
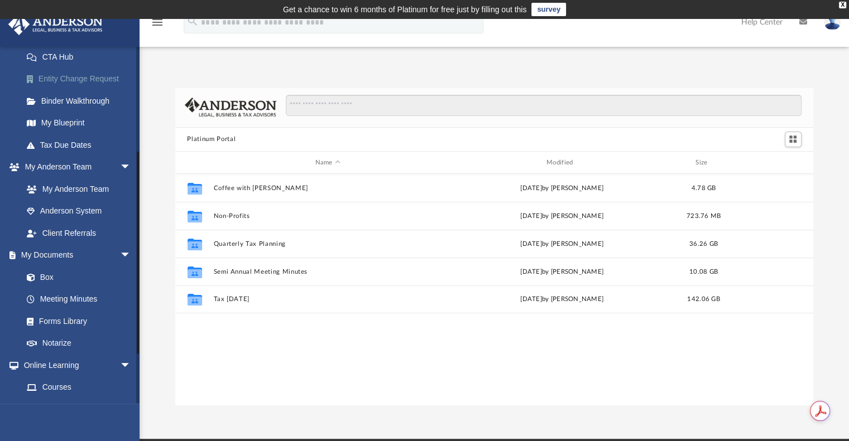
scroll to position [182, 0]
click at [59, 234] on link "Client Referrals" at bounding box center [82, 231] width 132 height 22
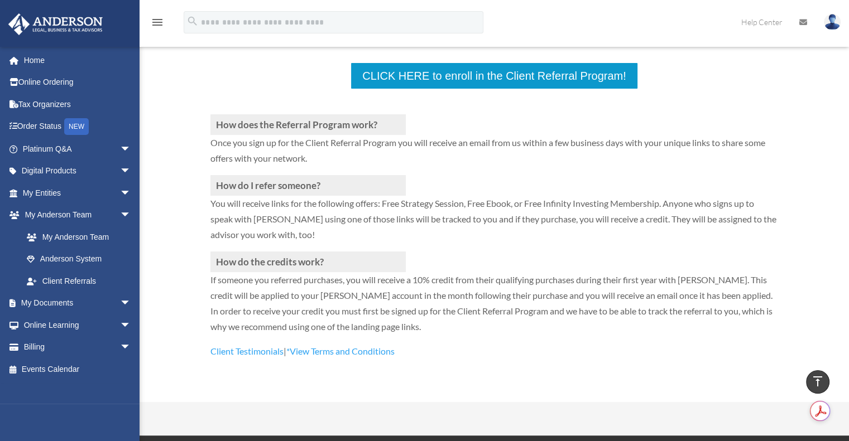
scroll to position [243, 0]
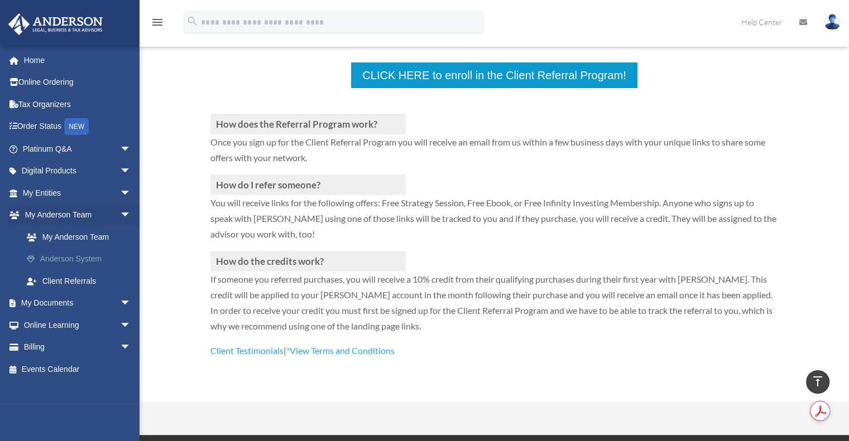
click at [79, 257] on link "Anderson System" at bounding box center [82, 259] width 132 height 22
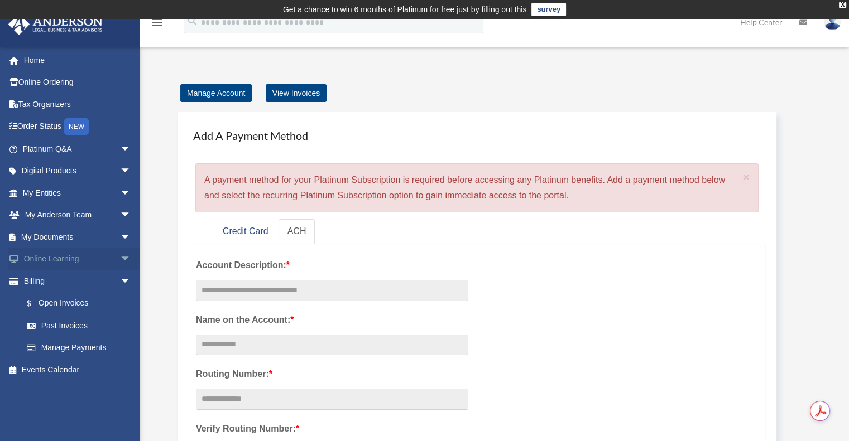
click at [63, 259] on link "Online Learning arrow_drop_down" at bounding box center [78, 259] width 140 height 22
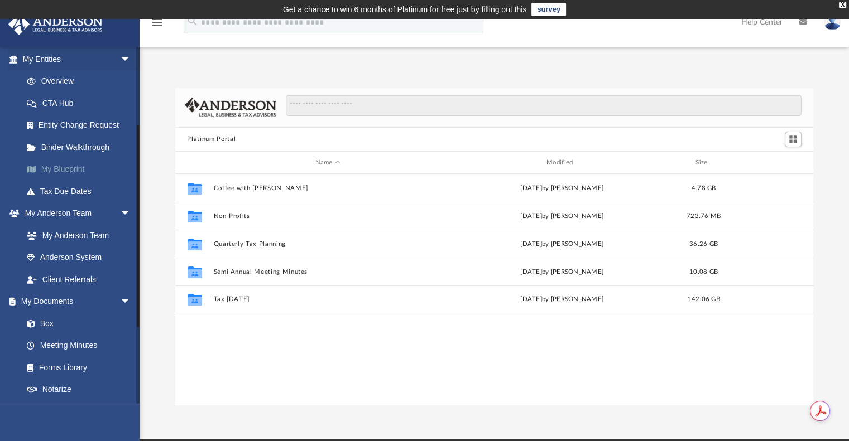
scroll to position [134, 0]
click at [88, 232] on link "My Anderson Team" at bounding box center [82, 235] width 132 height 22
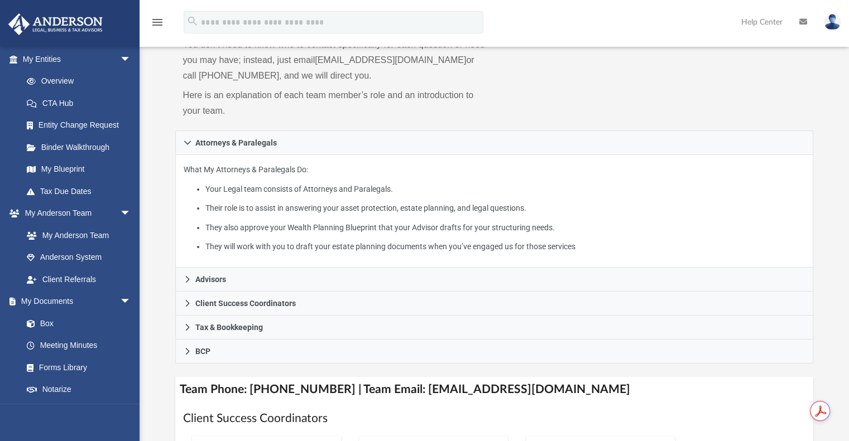
scroll to position [146, 0]
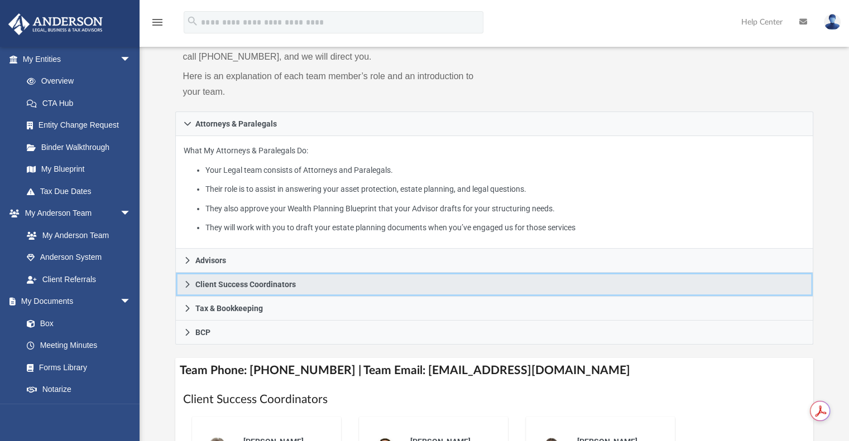
click at [198, 282] on span "Client Success Coordinators" at bounding box center [245, 285] width 100 height 8
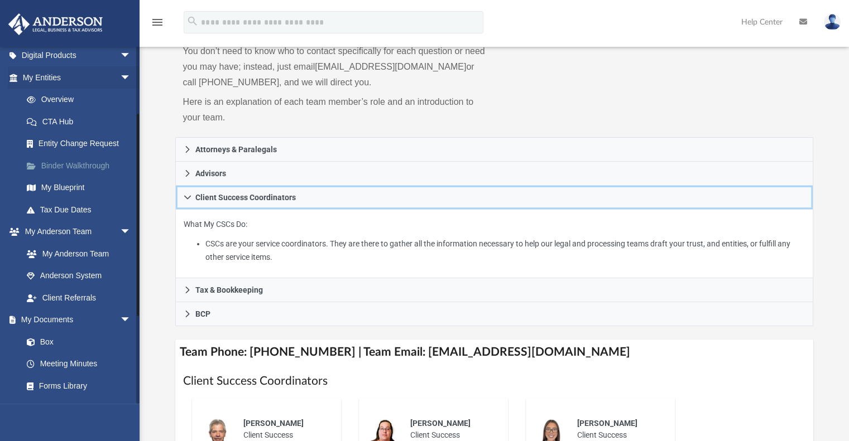
scroll to position [102, 0]
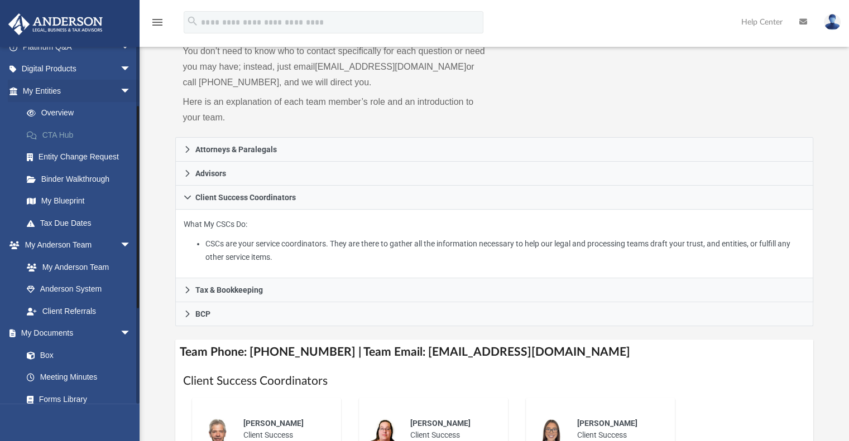
click at [54, 139] on link "CTA Hub" at bounding box center [82, 135] width 132 height 22
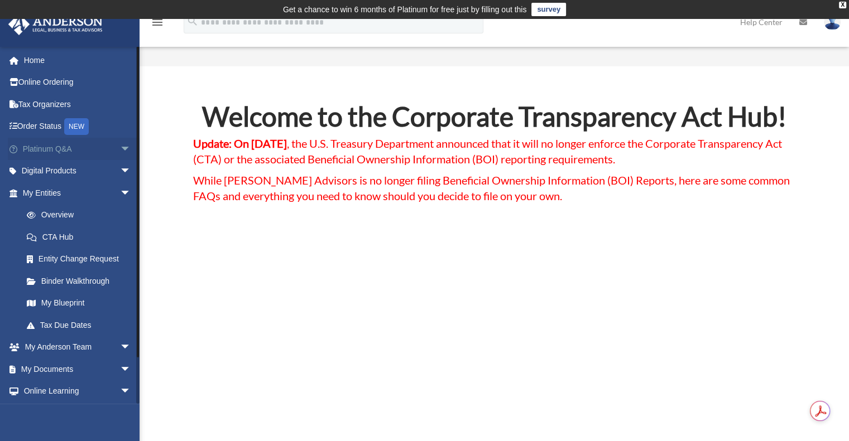
click at [97, 147] on link "Platinum Q&A arrow_drop_down" at bounding box center [78, 149] width 140 height 22
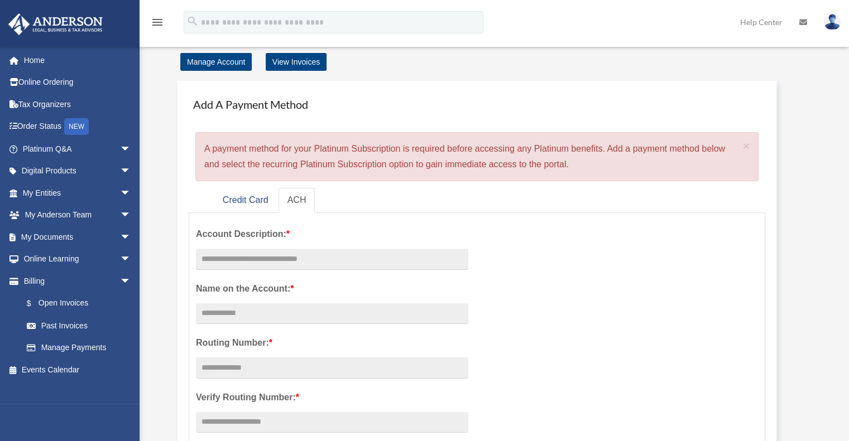
scroll to position [33, 0]
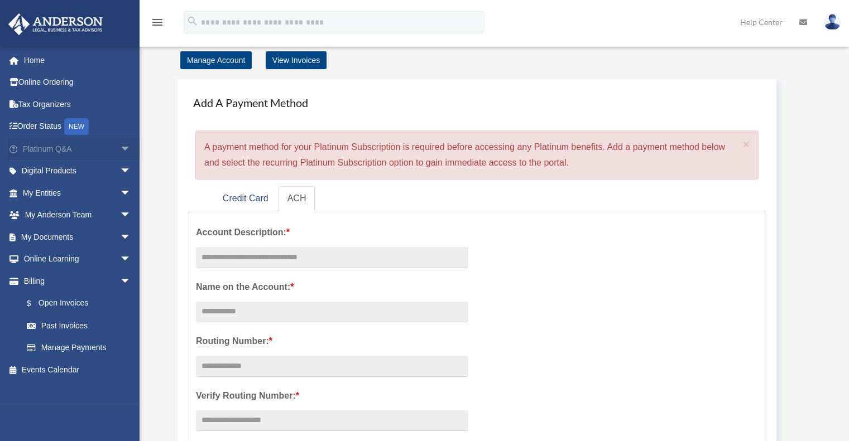
click at [50, 152] on link "Platinum Q&A arrow_drop_down" at bounding box center [78, 149] width 140 height 22
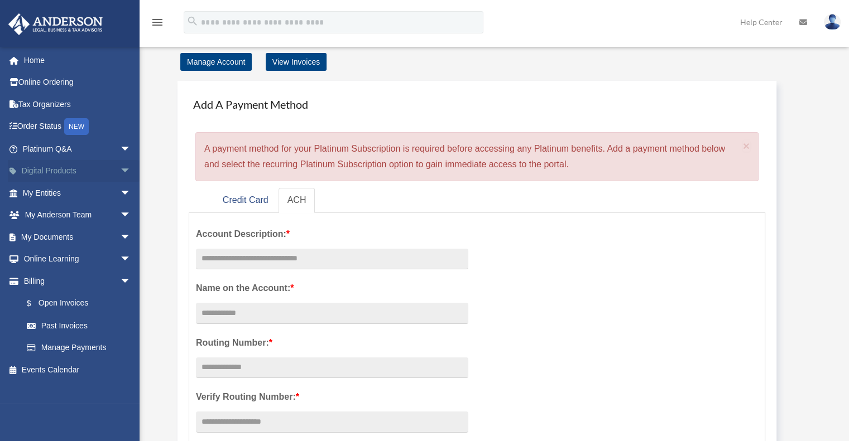
scroll to position [29, 0]
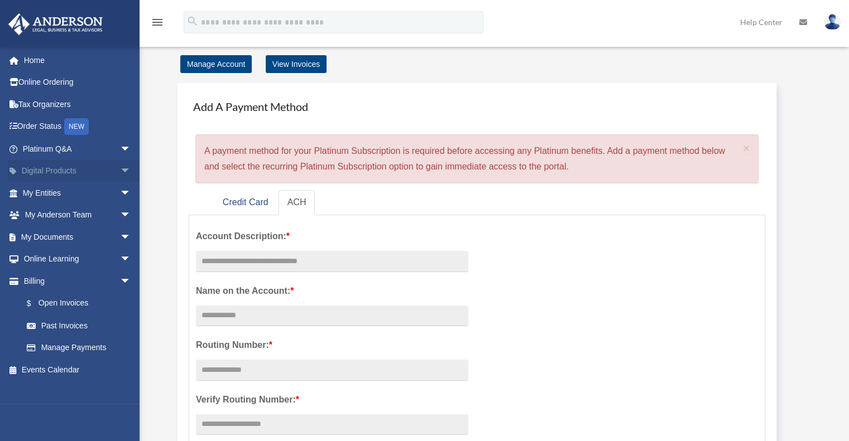
click at [49, 171] on link "Digital Products arrow_drop_down" at bounding box center [78, 171] width 140 height 22
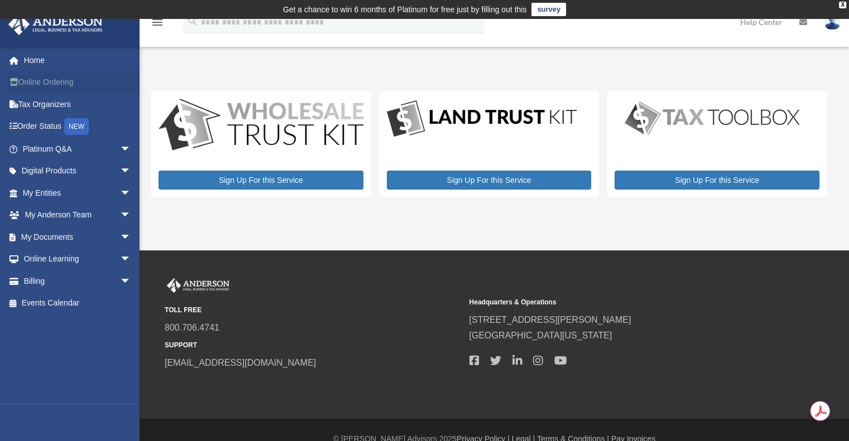
click at [52, 81] on link "Online Ordering" at bounding box center [78, 82] width 140 height 22
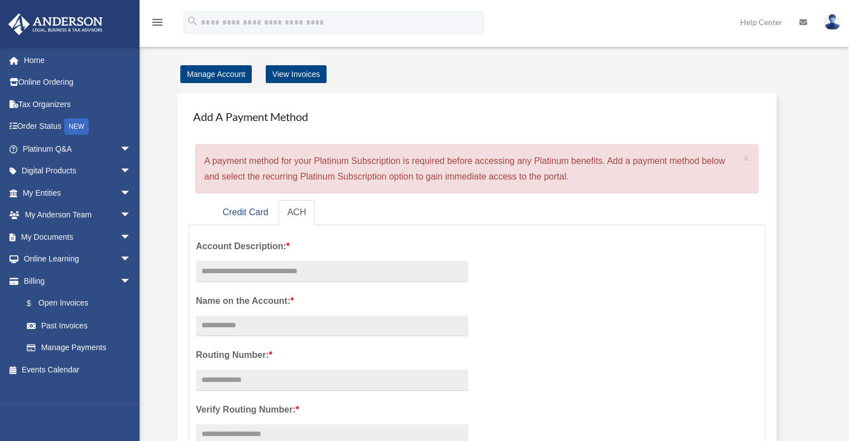
scroll to position [26, 0]
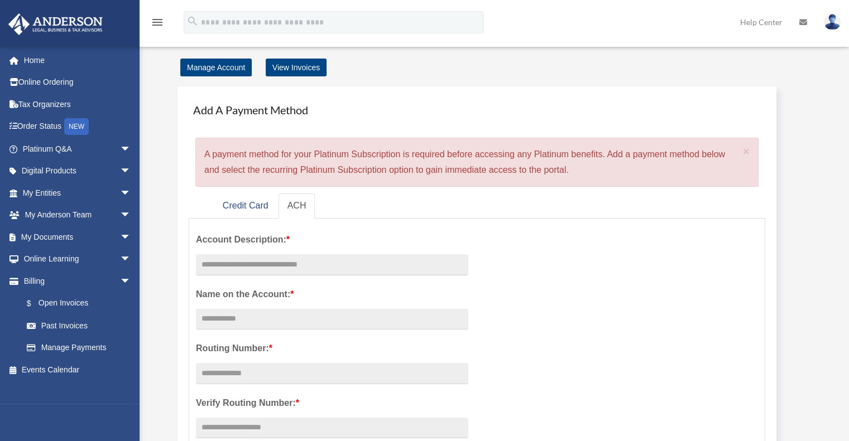
click at [828, 22] on img at bounding box center [832, 22] width 17 height 16
click at [804, 22] on icon at bounding box center [803, 22] width 8 height 8
click at [756, 22] on link "Help Center" at bounding box center [761, 22] width 59 height 44
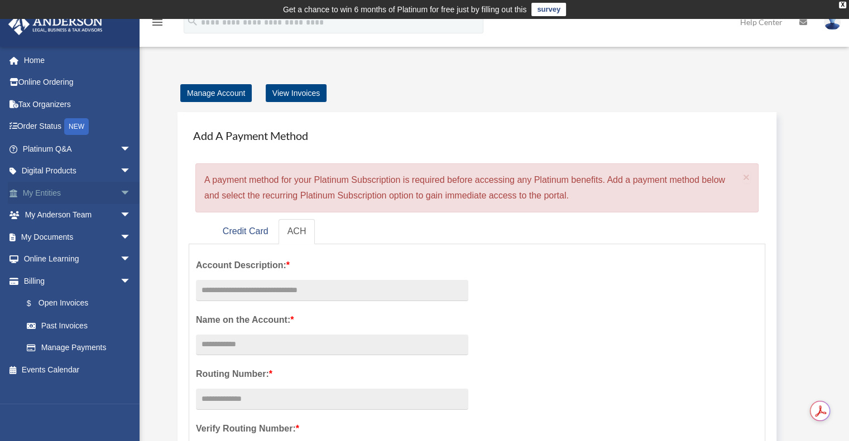
click at [86, 189] on link "My Entities arrow_drop_down" at bounding box center [78, 193] width 140 height 22
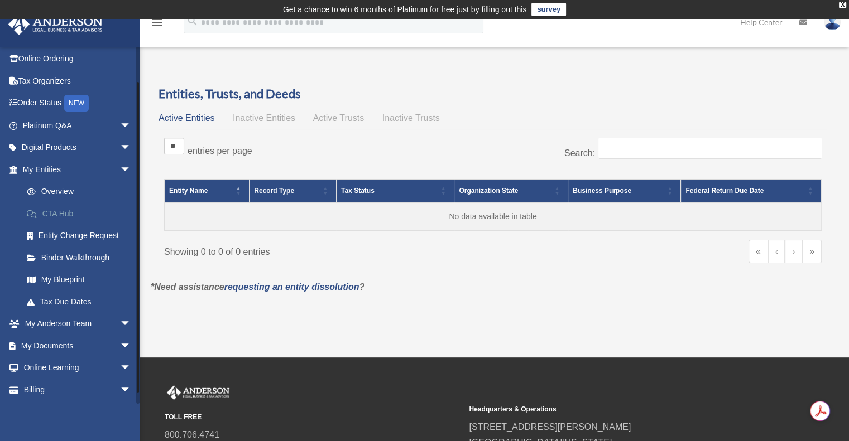
scroll to position [45, 0]
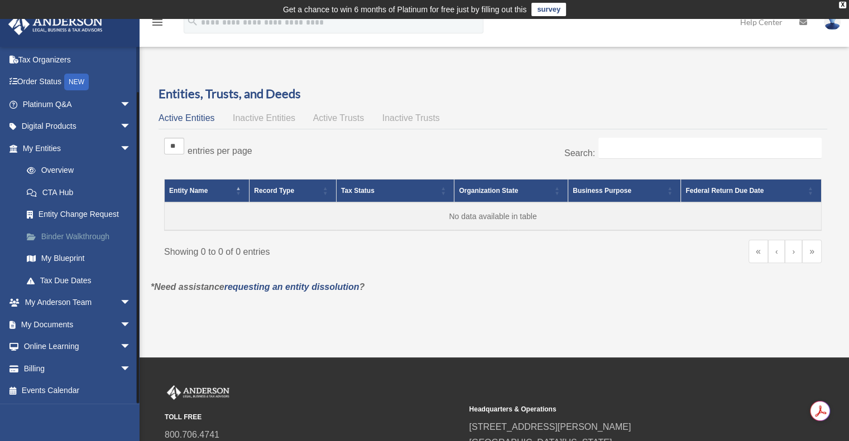
click at [65, 234] on link "Binder Walkthrough" at bounding box center [82, 236] width 132 height 22
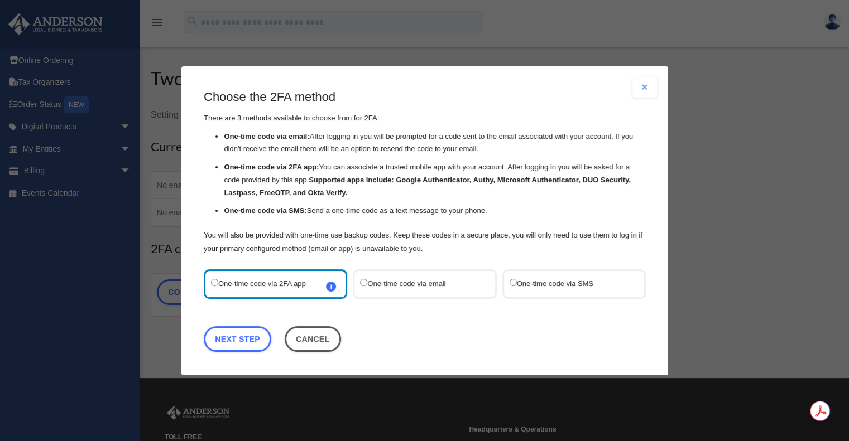
click at [401, 281] on label "One-time code via email" at bounding box center [419, 283] width 118 height 15
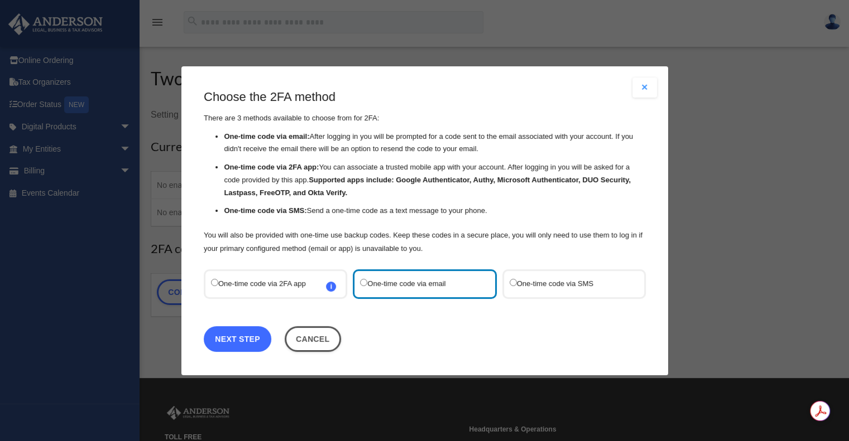
click at [247, 334] on link "Next Step" at bounding box center [238, 339] width 68 height 26
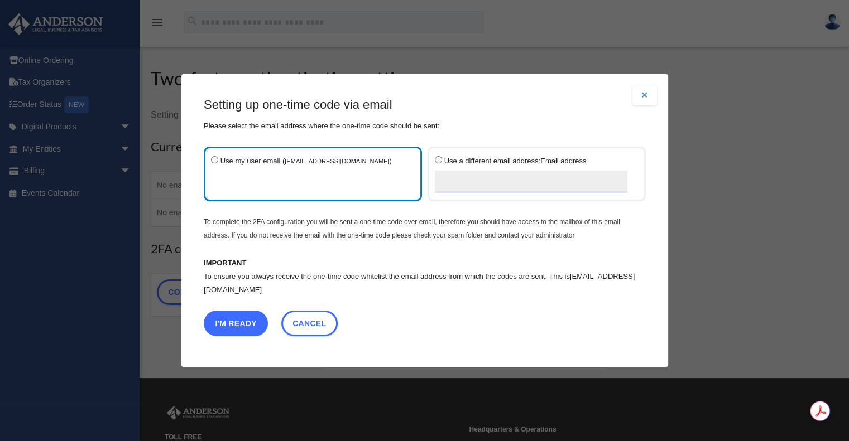
click at [246, 328] on button "I'm Ready" at bounding box center [236, 324] width 64 height 26
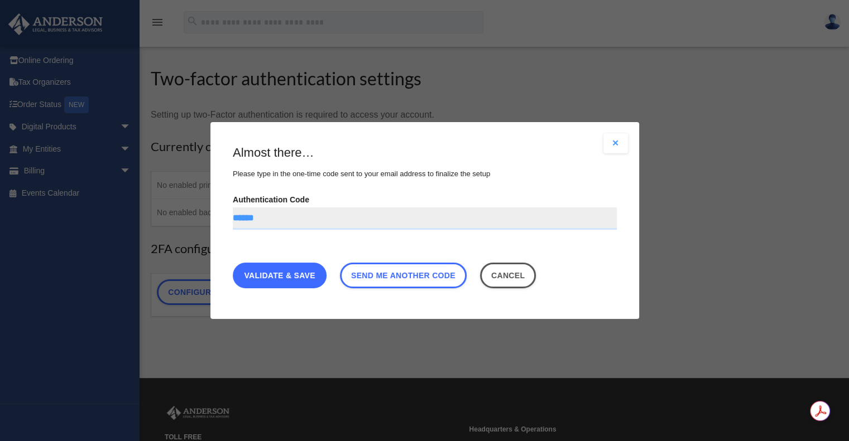
click at [287, 274] on link "Validate & Save" at bounding box center [280, 276] width 94 height 26
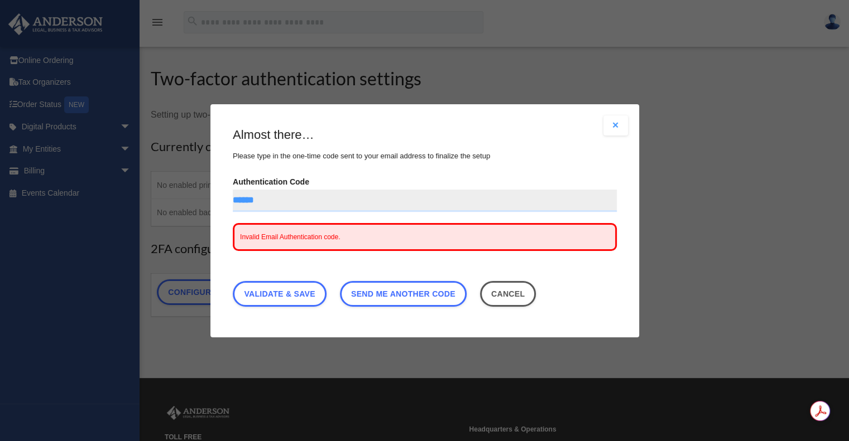
click at [304, 203] on input "******" at bounding box center [425, 200] width 384 height 22
type input "*"
type input "******"
click at [281, 294] on link "Validate & Save" at bounding box center [280, 294] width 94 height 26
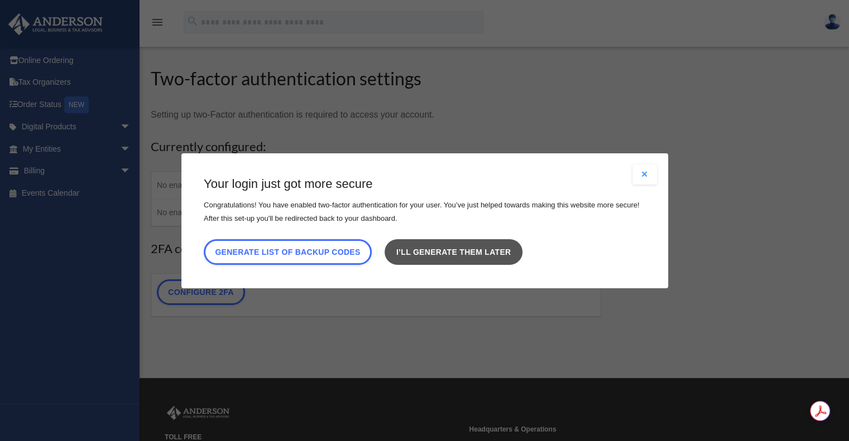
click at [480, 251] on link "I’ll generate them later" at bounding box center [453, 252] width 137 height 26
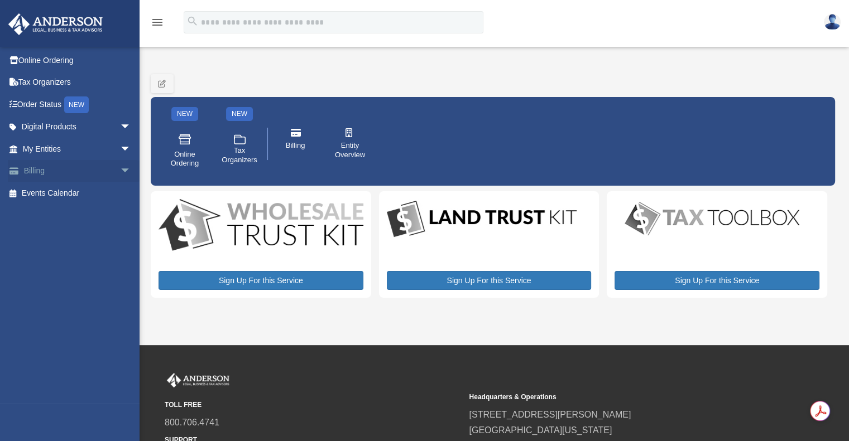
click at [71, 175] on link "Billing arrow_drop_down" at bounding box center [78, 171] width 140 height 22
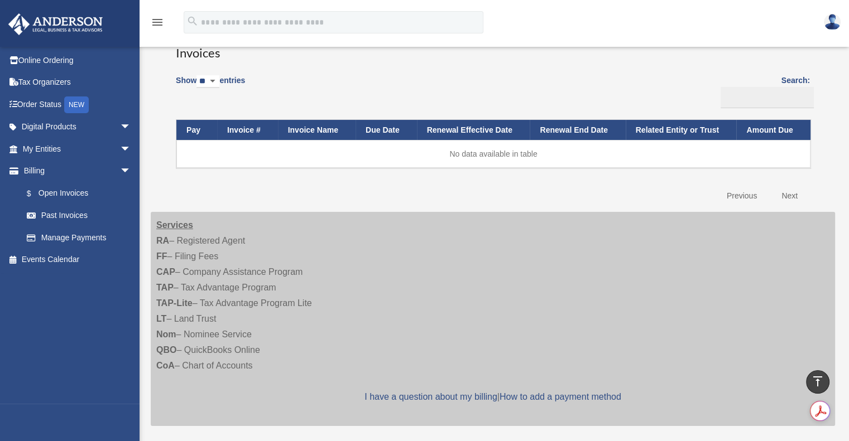
scroll to position [75, 0]
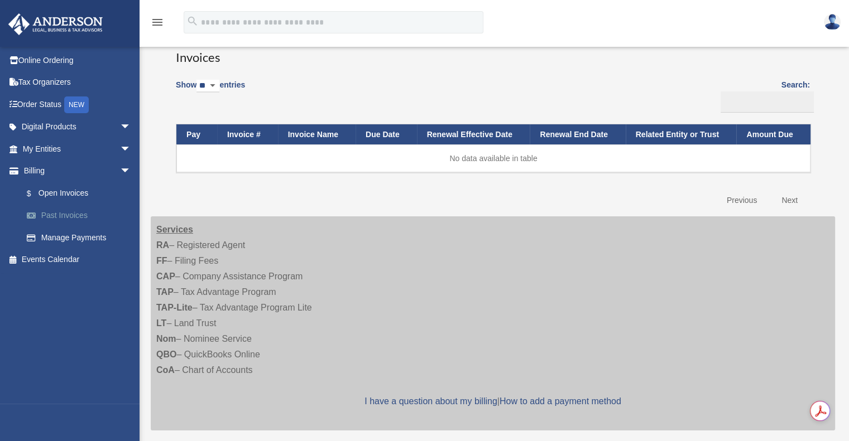
click at [67, 214] on link "Past Invoices" at bounding box center [82, 216] width 132 height 22
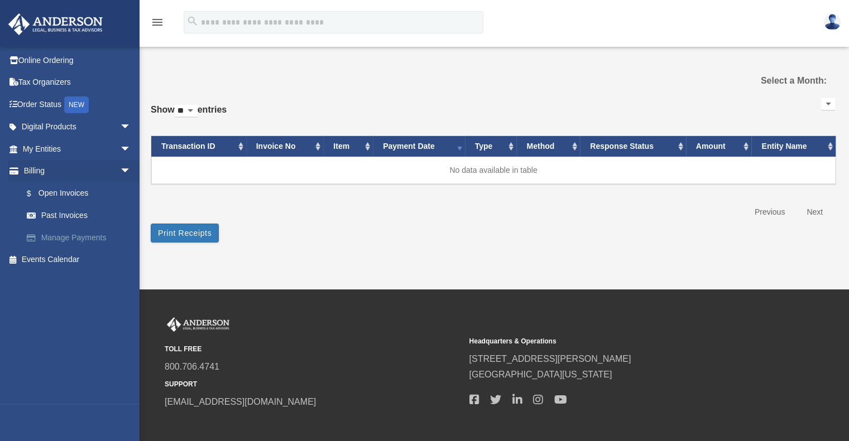
click at [89, 240] on link "Manage Payments" at bounding box center [82, 238] width 132 height 22
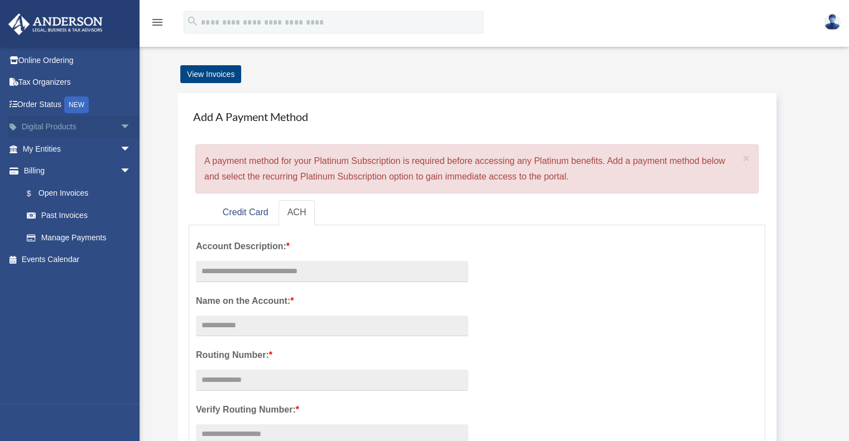
click at [66, 131] on link "Digital Products arrow_drop_down" at bounding box center [78, 127] width 140 height 22
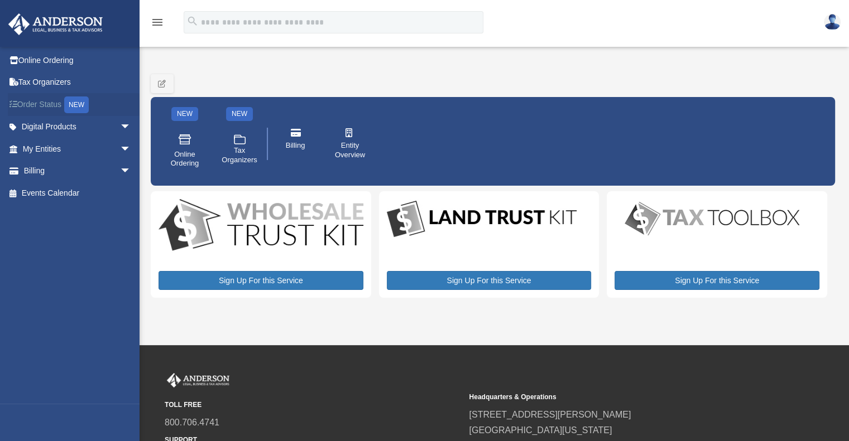
click at [40, 107] on link "Order Status NEW" at bounding box center [78, 104] width 140 height 23
click at [45, 106] on link "Order Status NEW" at bounding box center [78, 104] width 140 height 23
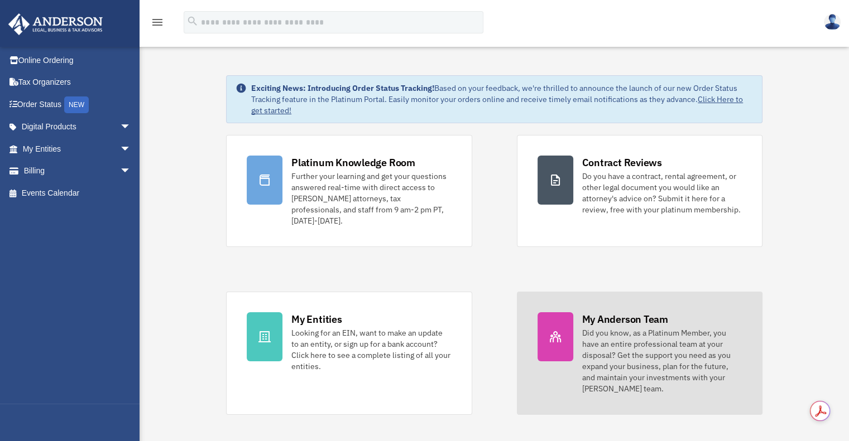
click at [559, 339] on div at bounding box center [555, 337] width 36 height 49
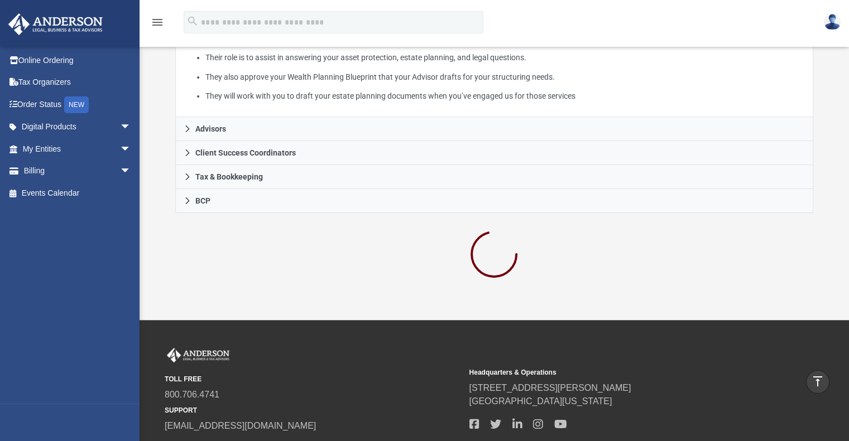
scroll to position [257, 0]
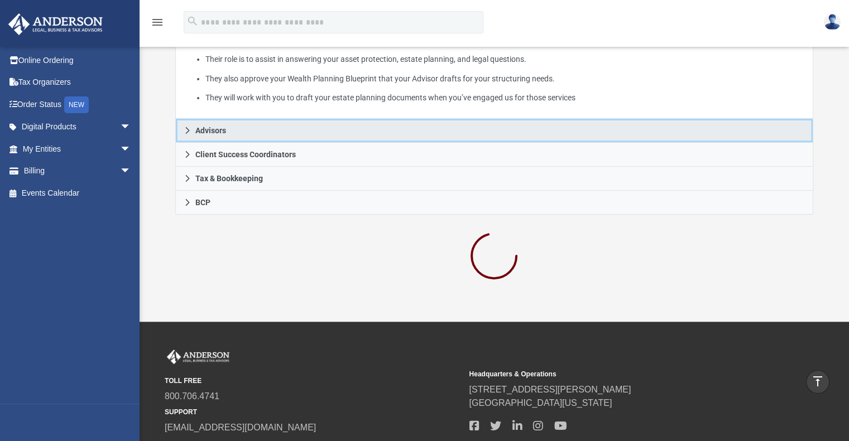
click at [214, 129] on span "Advisors" at bounding box center [210, 131] width 31 height 8
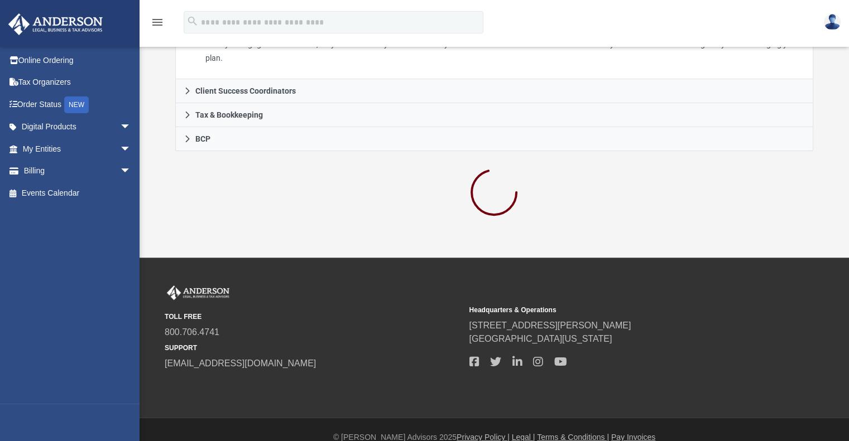
scroll to position [342, 0]
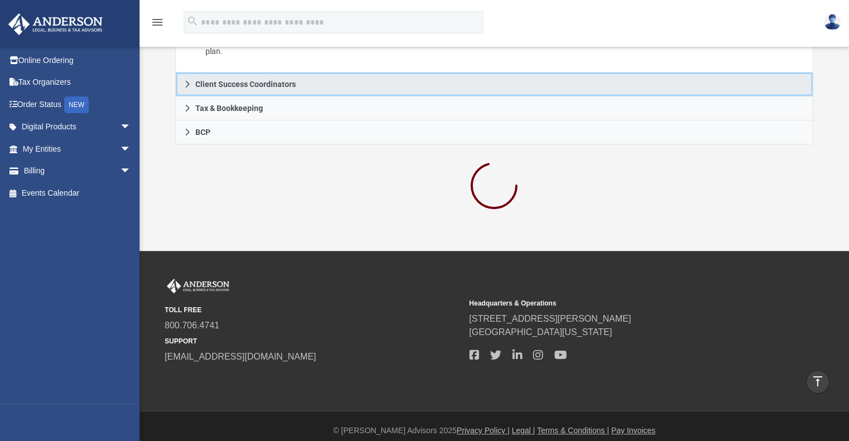
click at [223, 81] on span "Client Success Coordinators" at bounding box center [245, 84] width 100 height 8
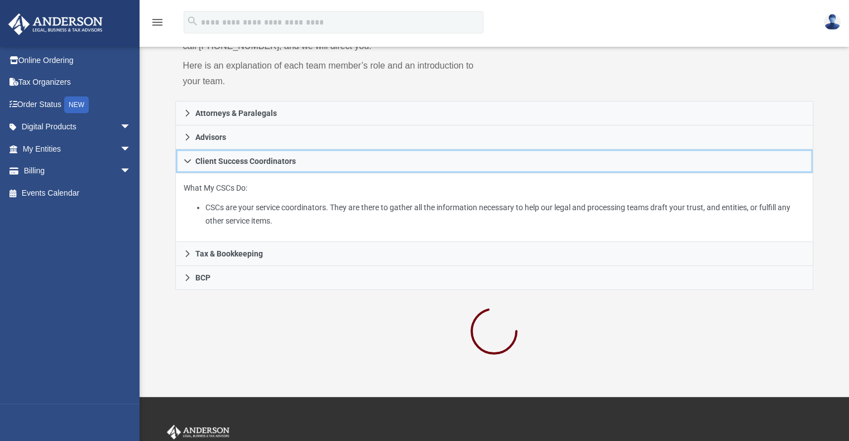
scroll to position [0, 0]
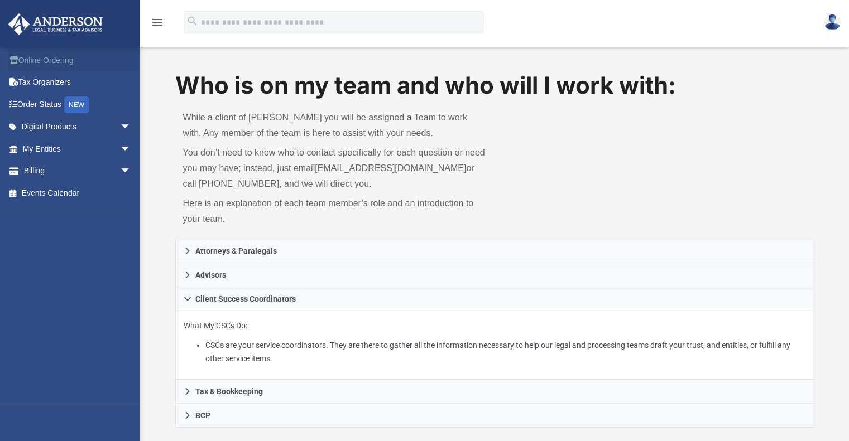
click at [40, 63] on link "Online Ordering" at bounding box center [78, 60] width 140 height 22
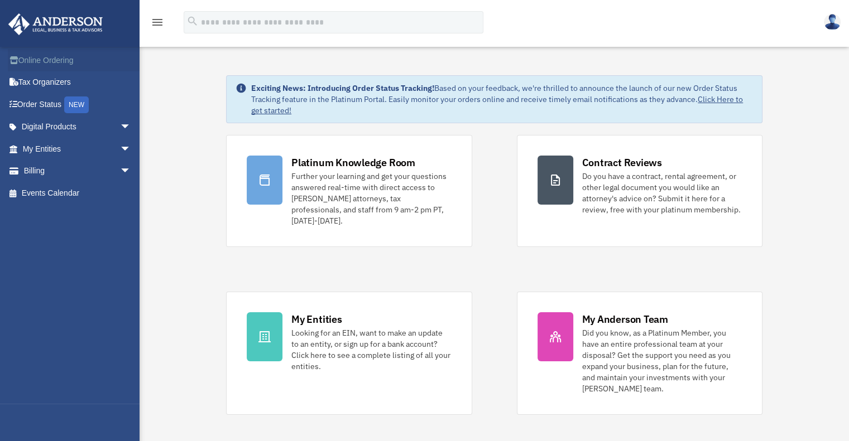
click at [50, 65] on link "Online Ordering" at bounding box center [78, 60] width 140 height 22
